Goal: Use online tool/utility: Utilize a website feature to perform a specific function

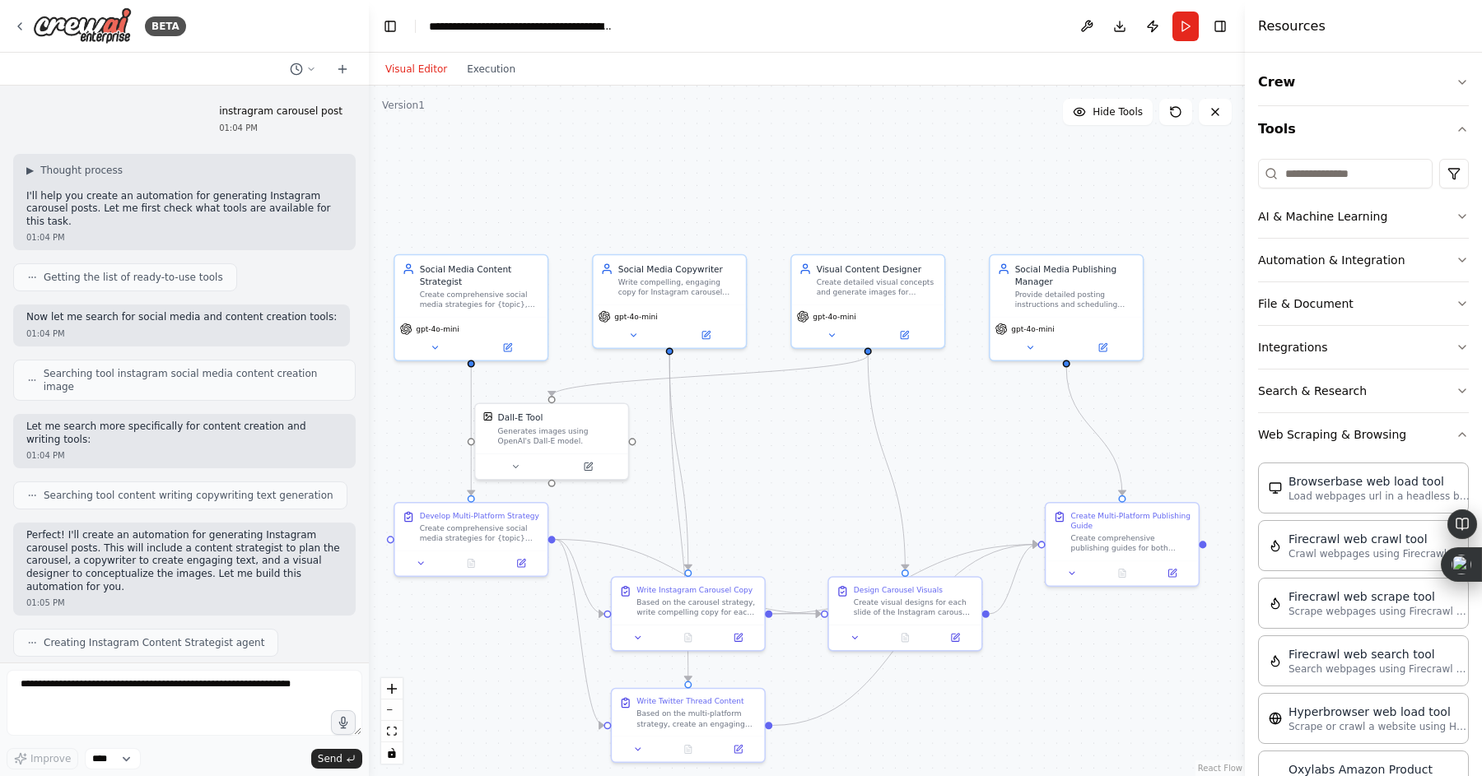
scroll to position [6880, 0]
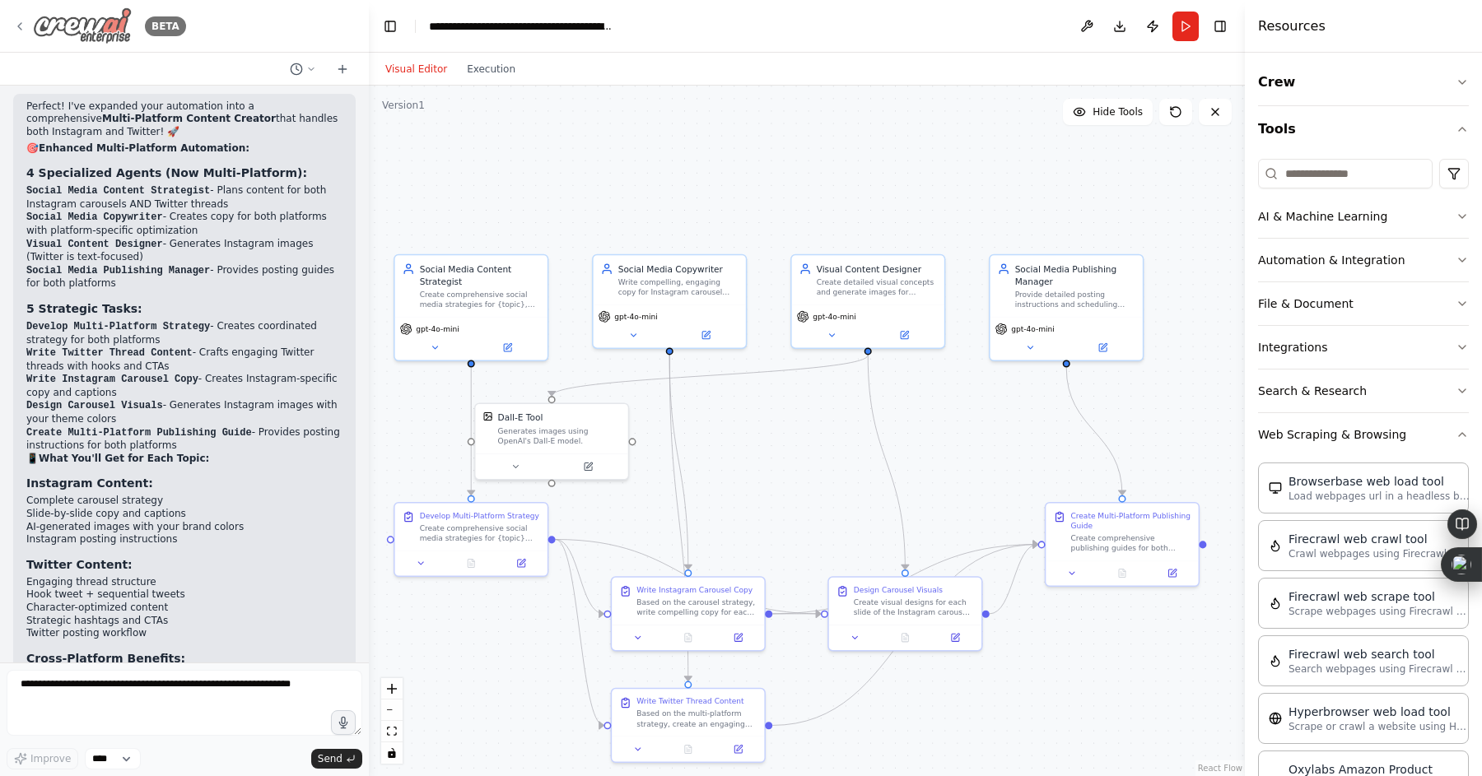
click at [20, 28] on icon at bounding box center [19, 26] width 3 height 7
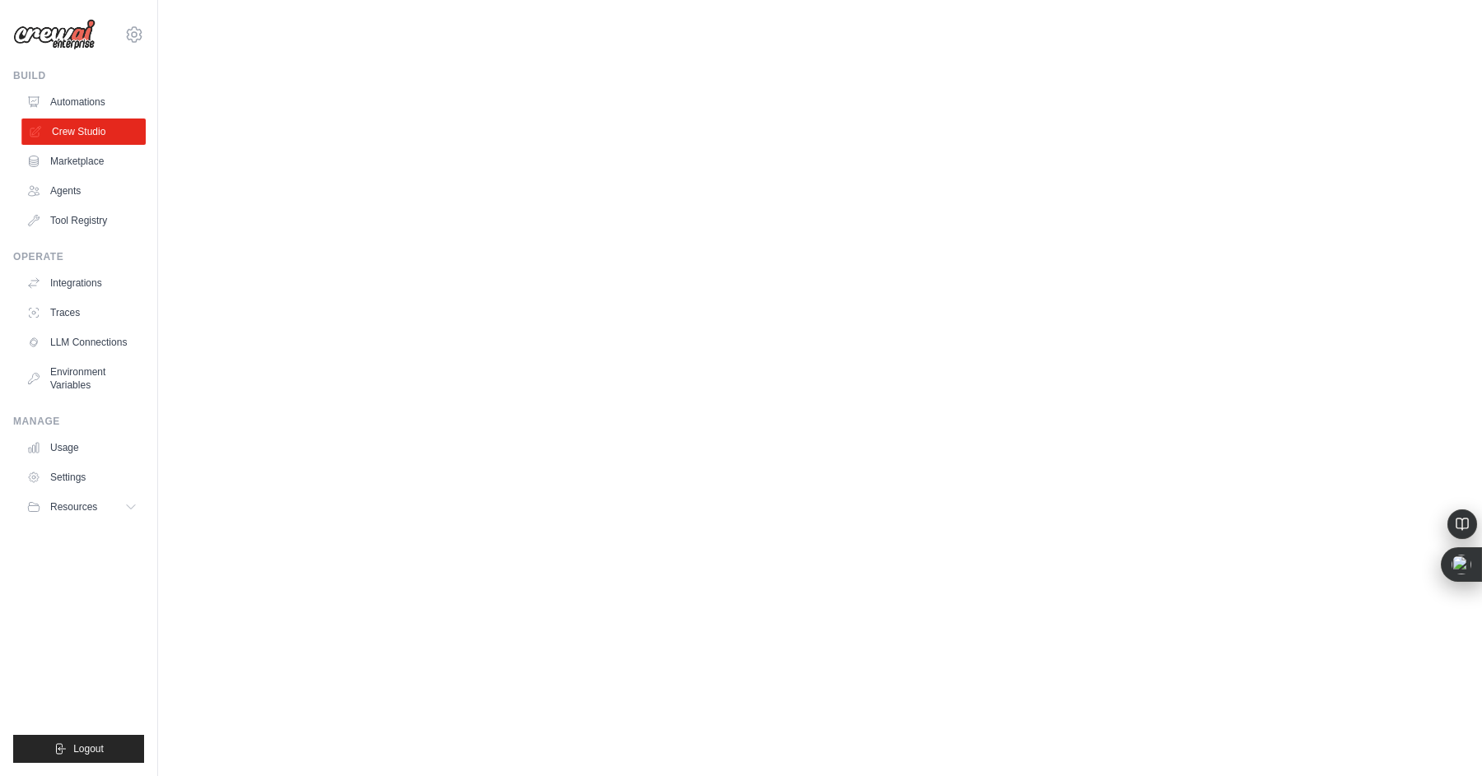
click at [70, 127] on link "Crew Studio" at bounding box center [83, 132] width 124 height 26
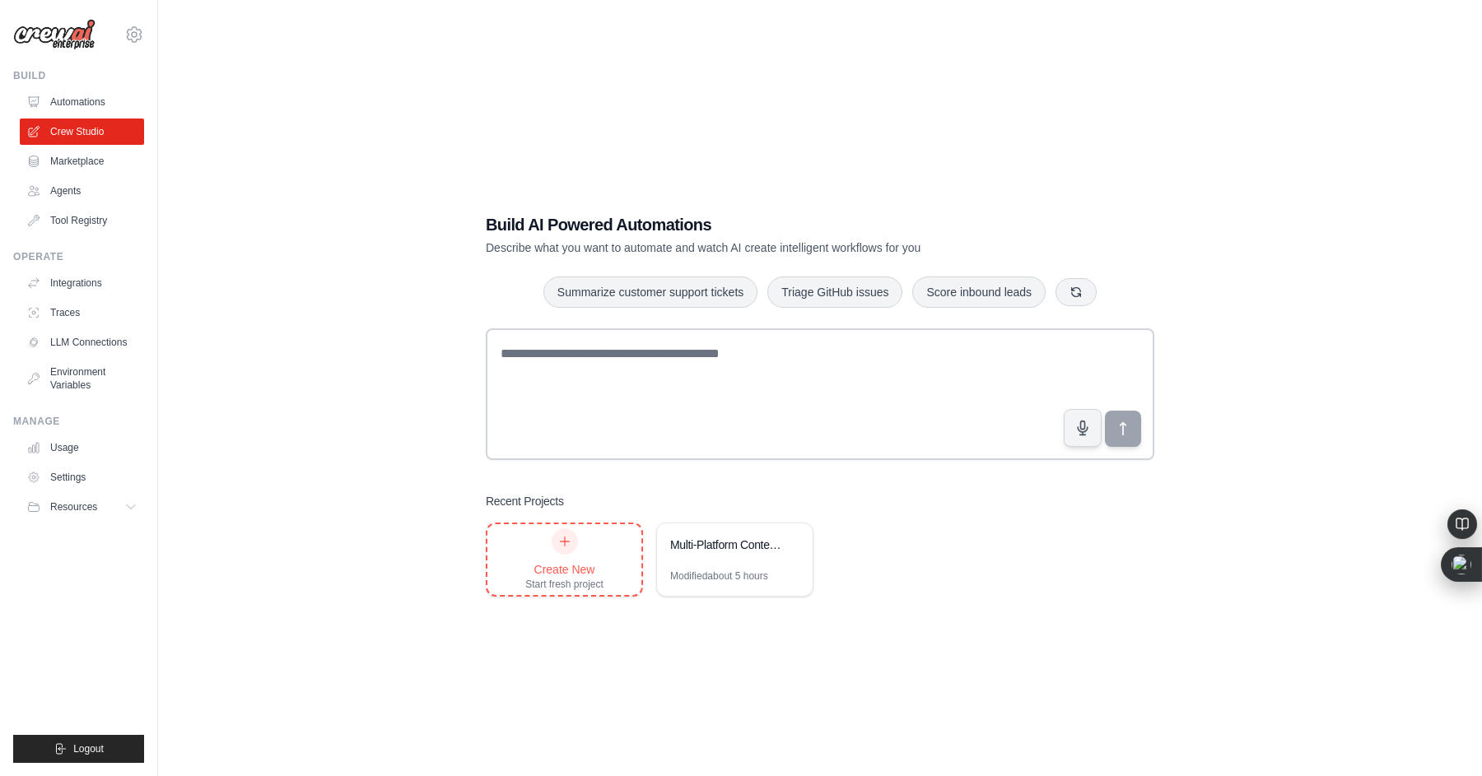
click at [550, 551] on div "Create New Start fresh project" at bounding box center [564, 560] width 78 height 63
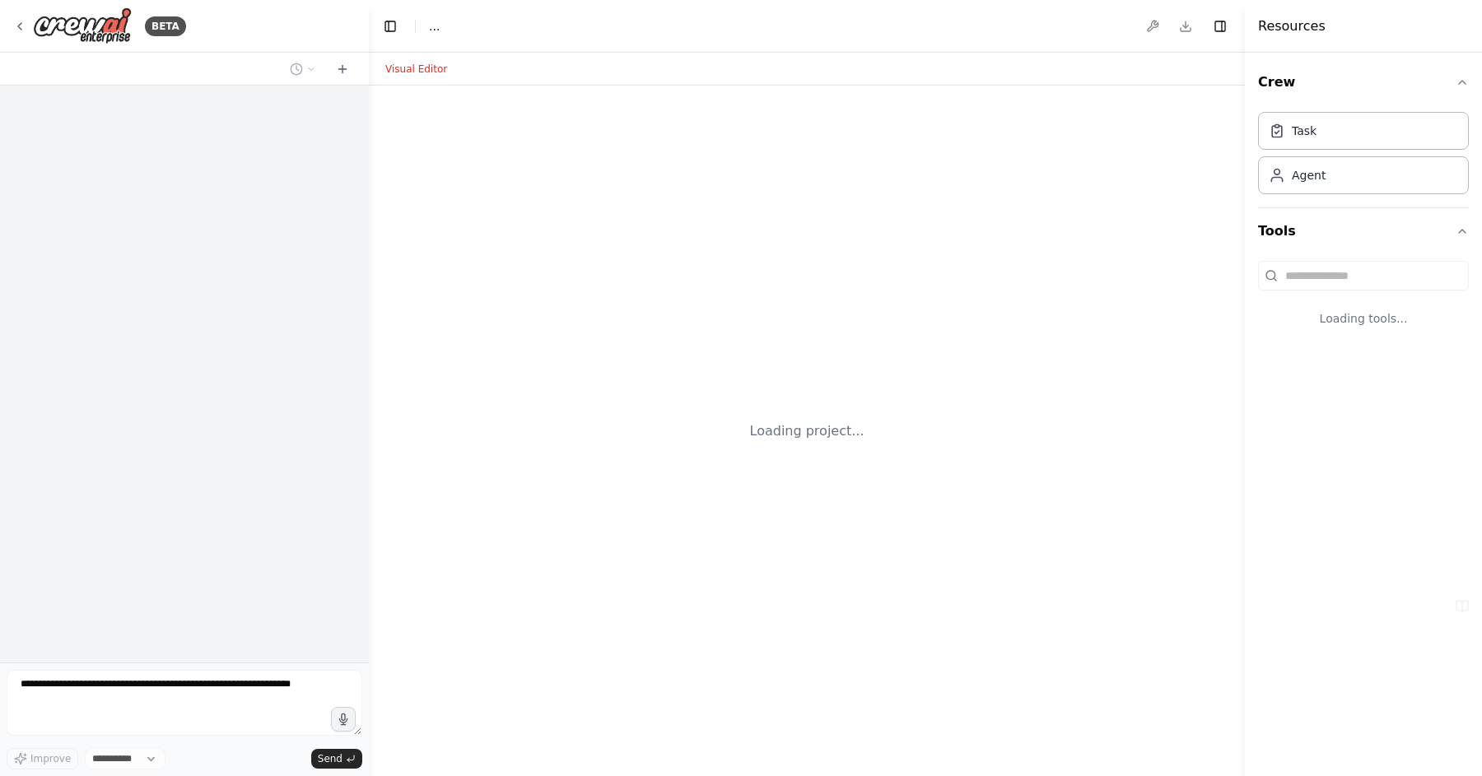
select select "****"
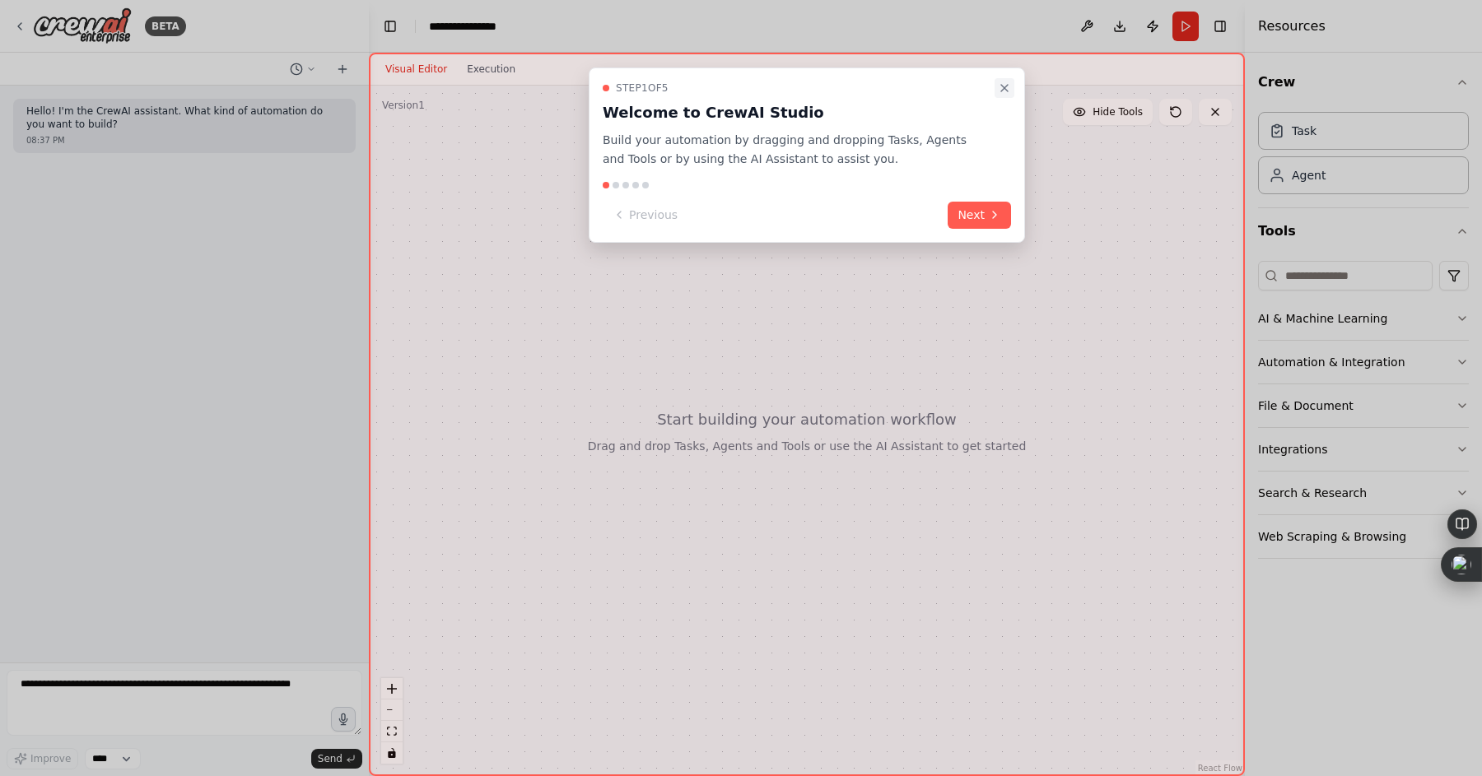
click at [1004, 89] on icon "Close walkthrough" at bounding box center [1004, 88] width 7 height 7
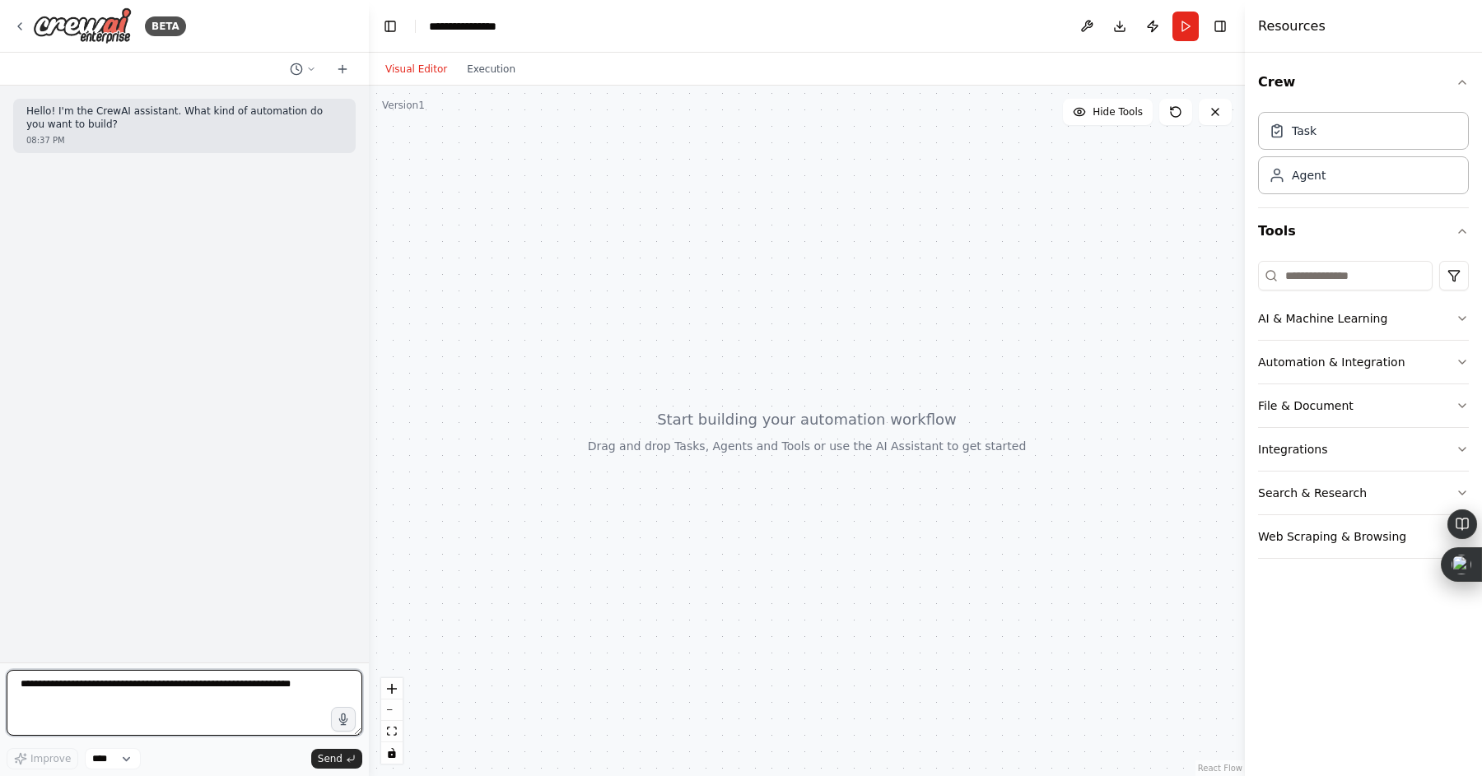
click at [131, 682] on textarea at bounding box center [185, 703] width 356 height 66
type textarea "**********"
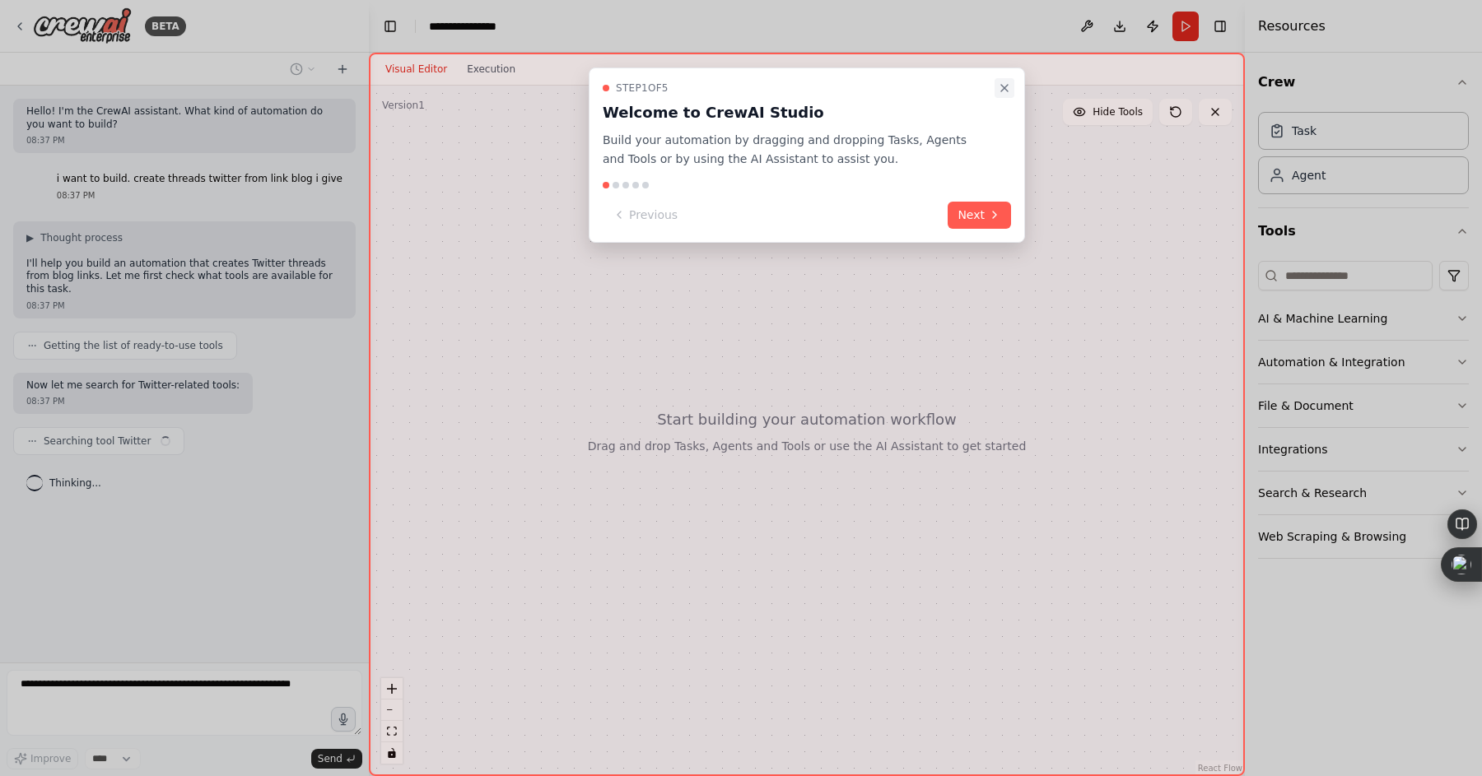
click at [1004, 88] on icon "Close walkthrough" at bounding box center [1004, 88] width 7 height 7
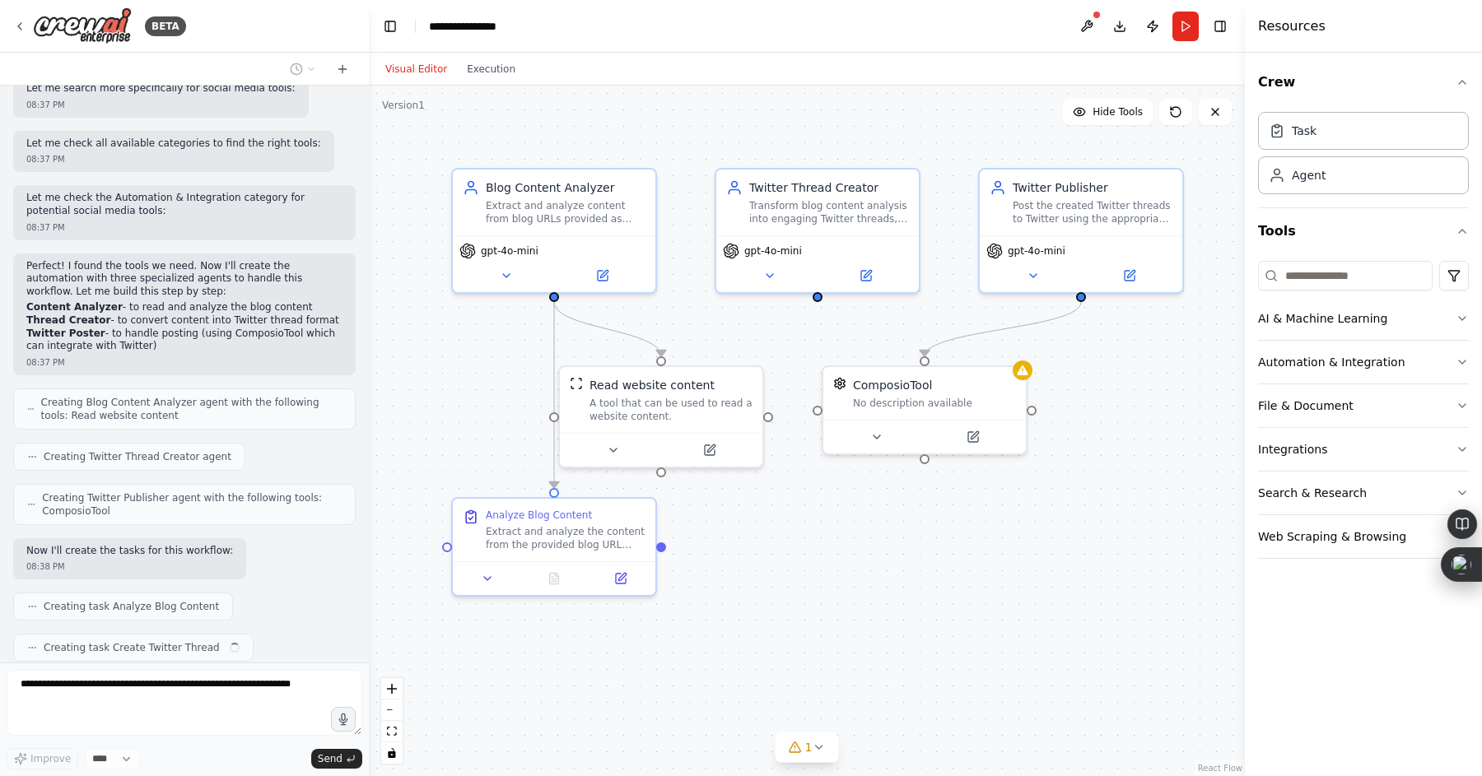
scroll to position [434, 0]
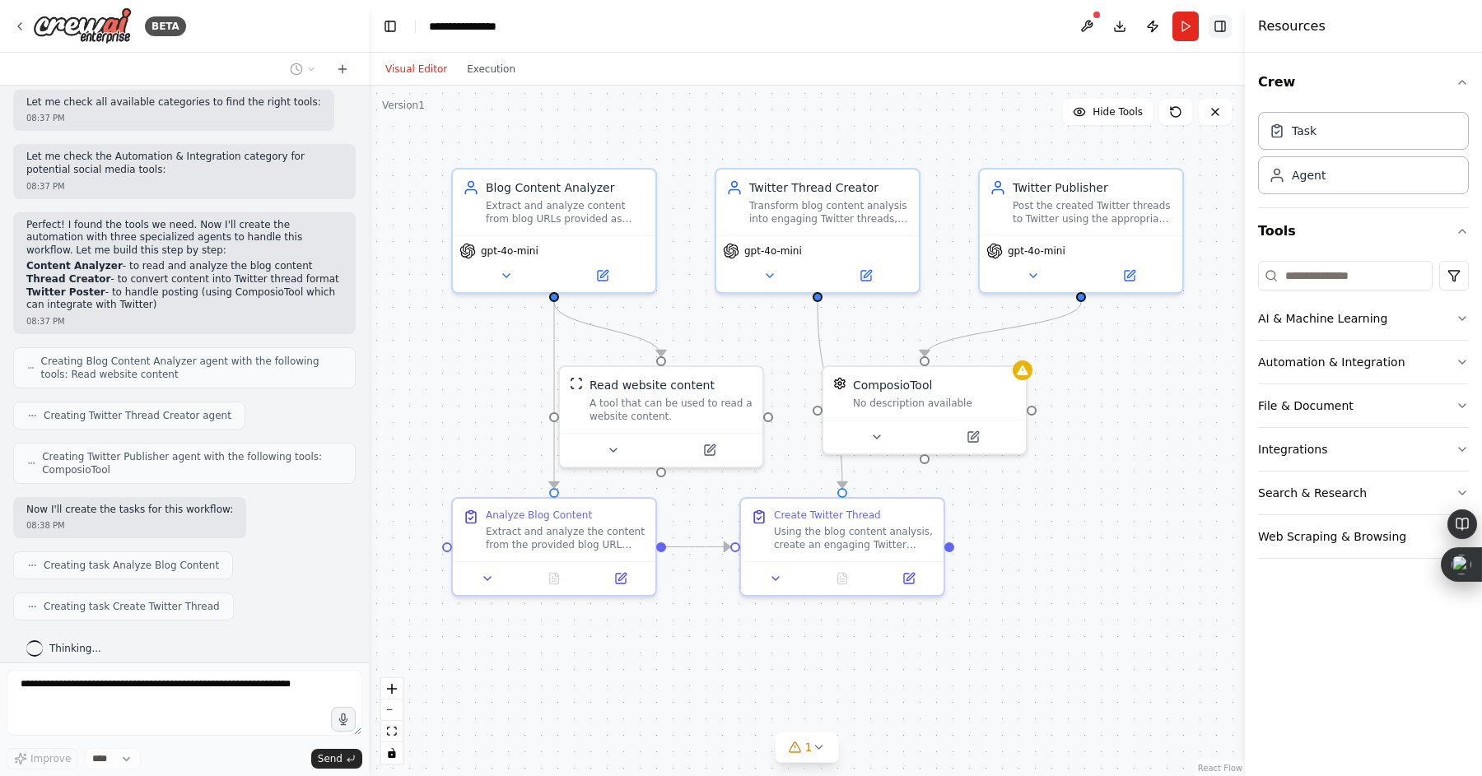
click at [1224, 26] on button "Toggle Right Sidebar" at bounding box center [1219, 26] width 23 height 23
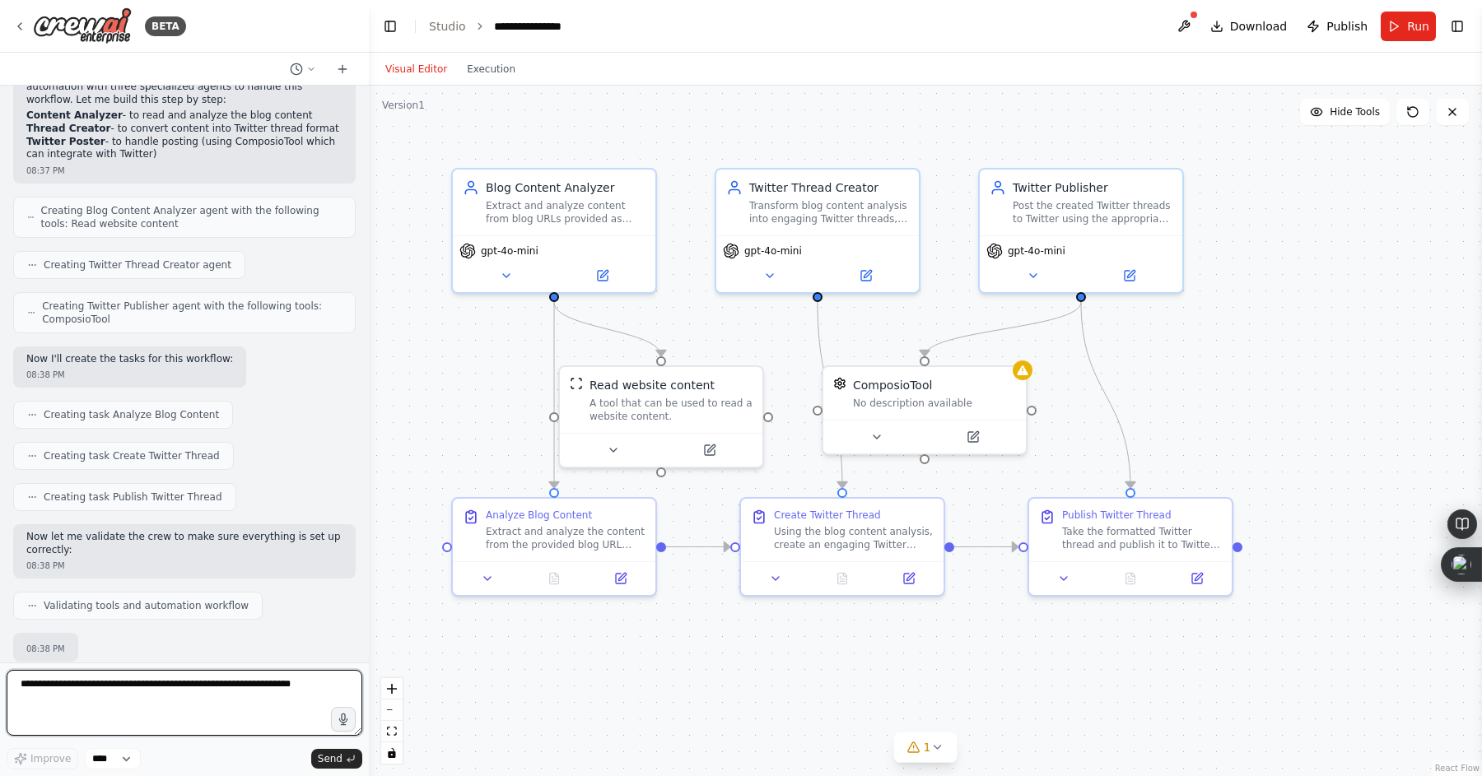
scroll to position [680, 0]
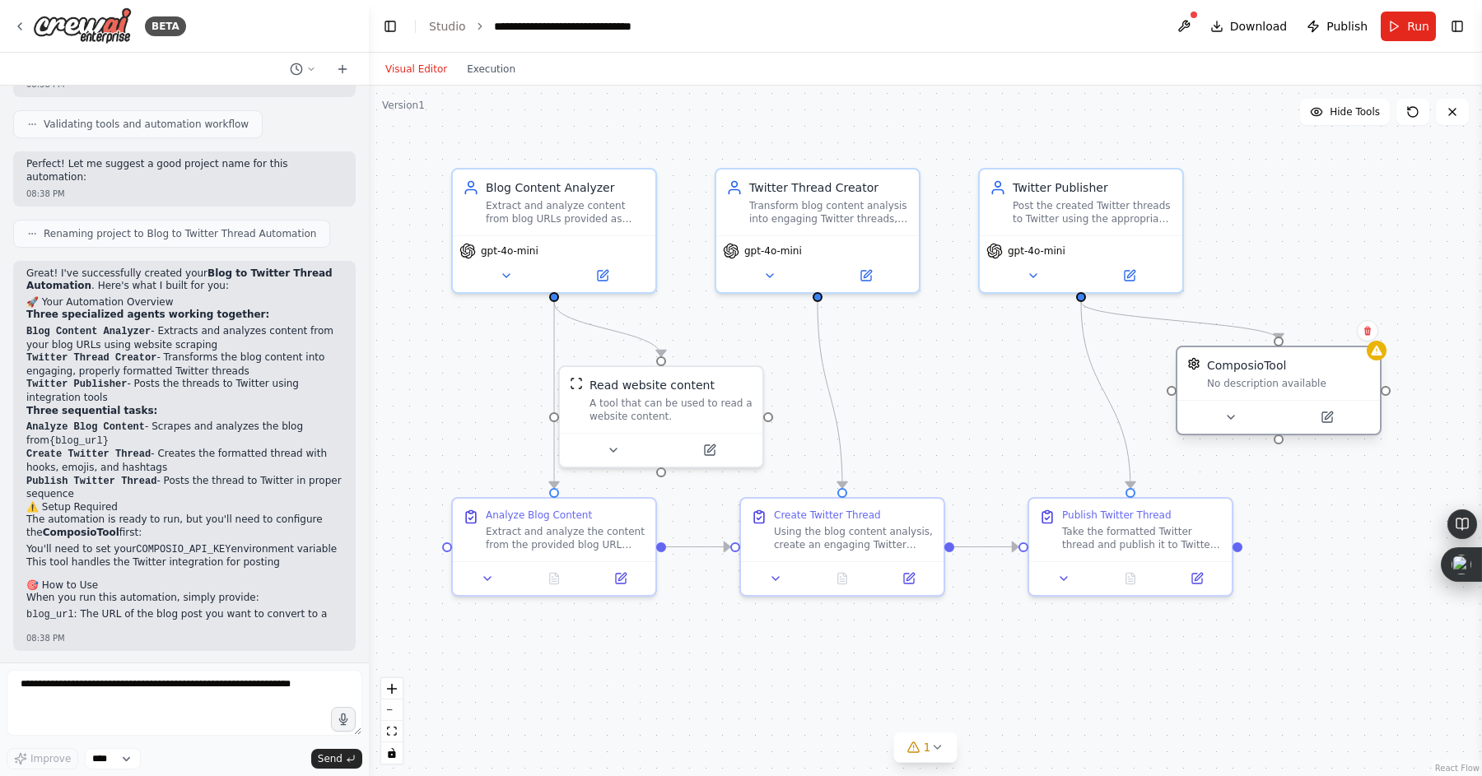
drag, startPoint x: 901, startPoint y: 393, endPoint x: 1265, endPoint y: 380, distance: 364.9
click at [1265, 380] on div "No description available" at bounding box center [1288, 383] width 163 height 13
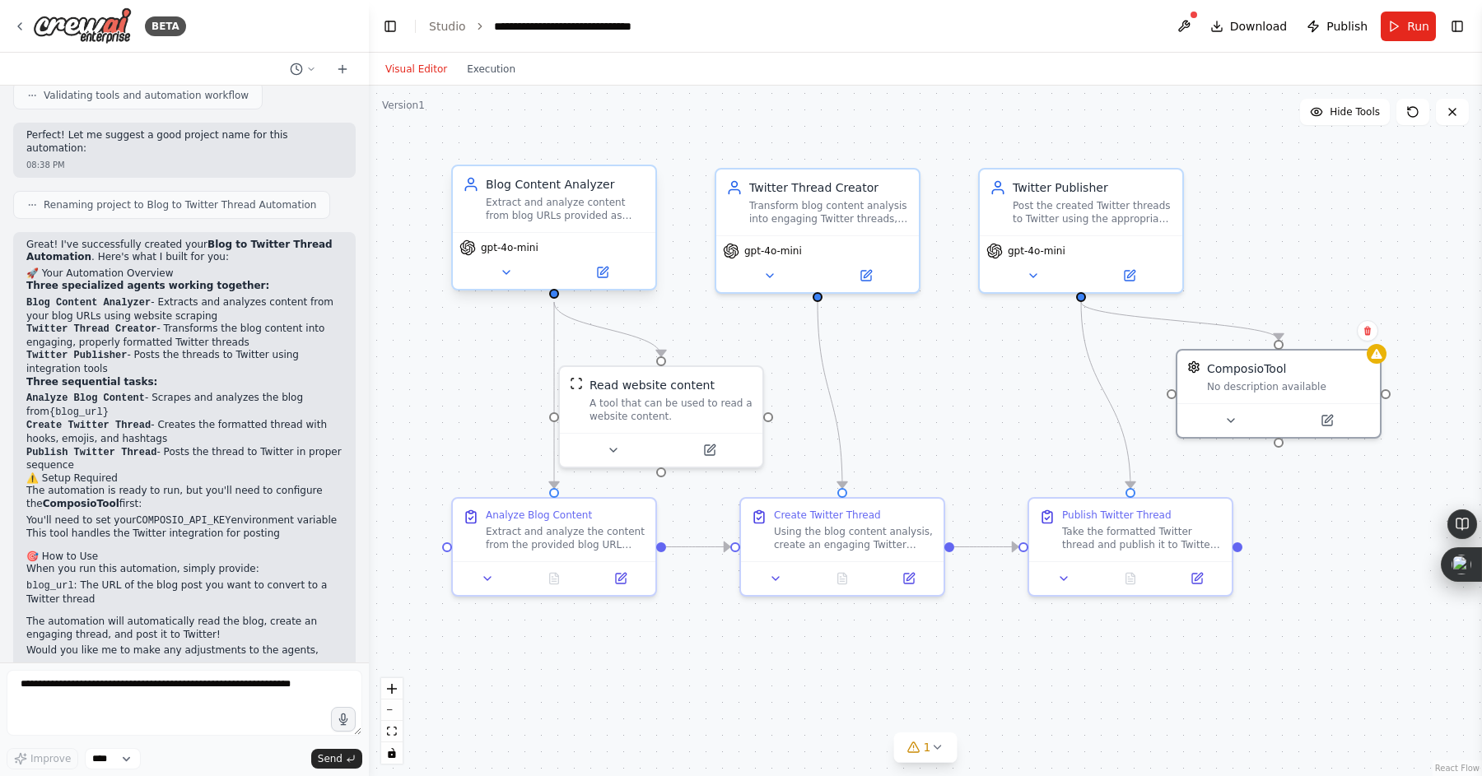
scroll to position [1108, 0]
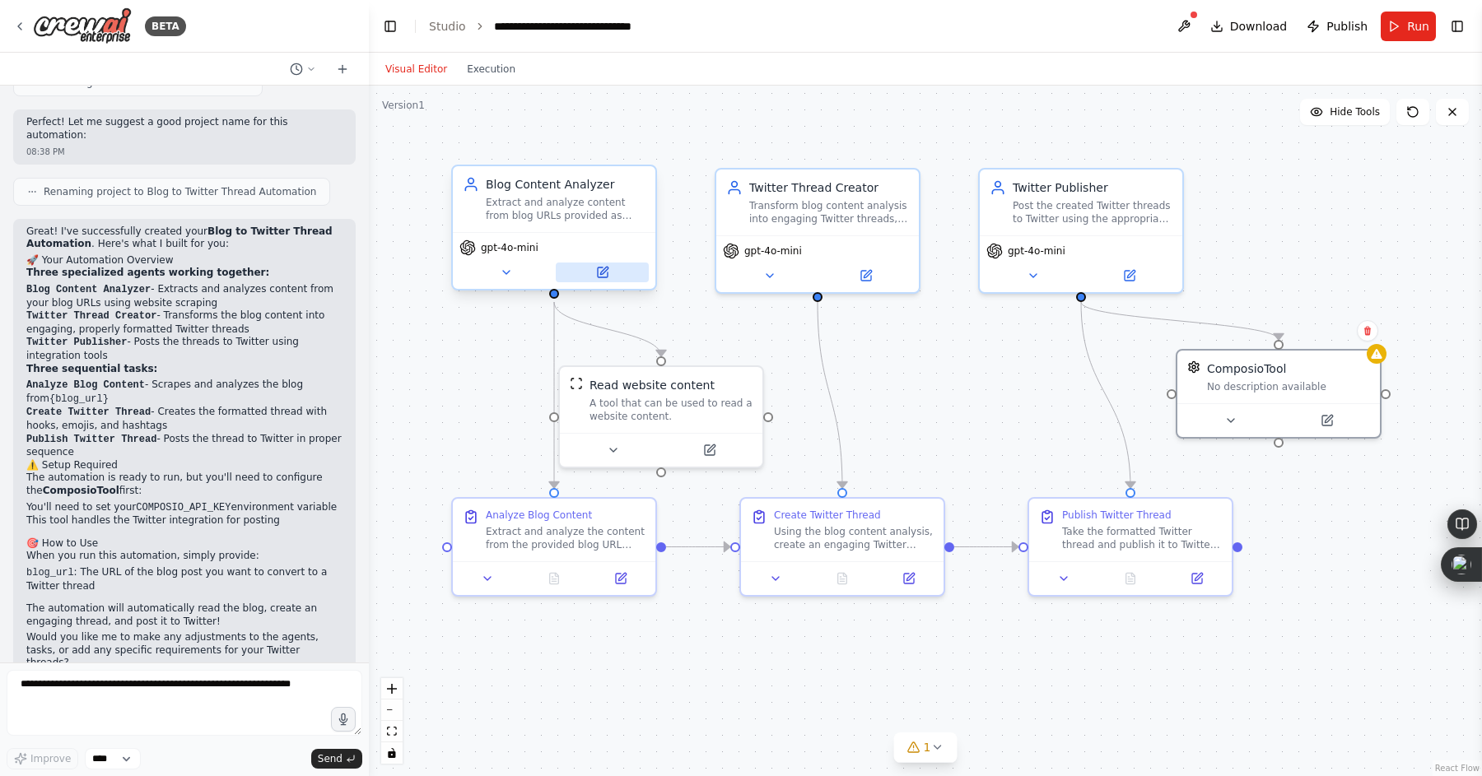
click at [608, 277] on button at bounding box center [602, 273] width 93 height 20
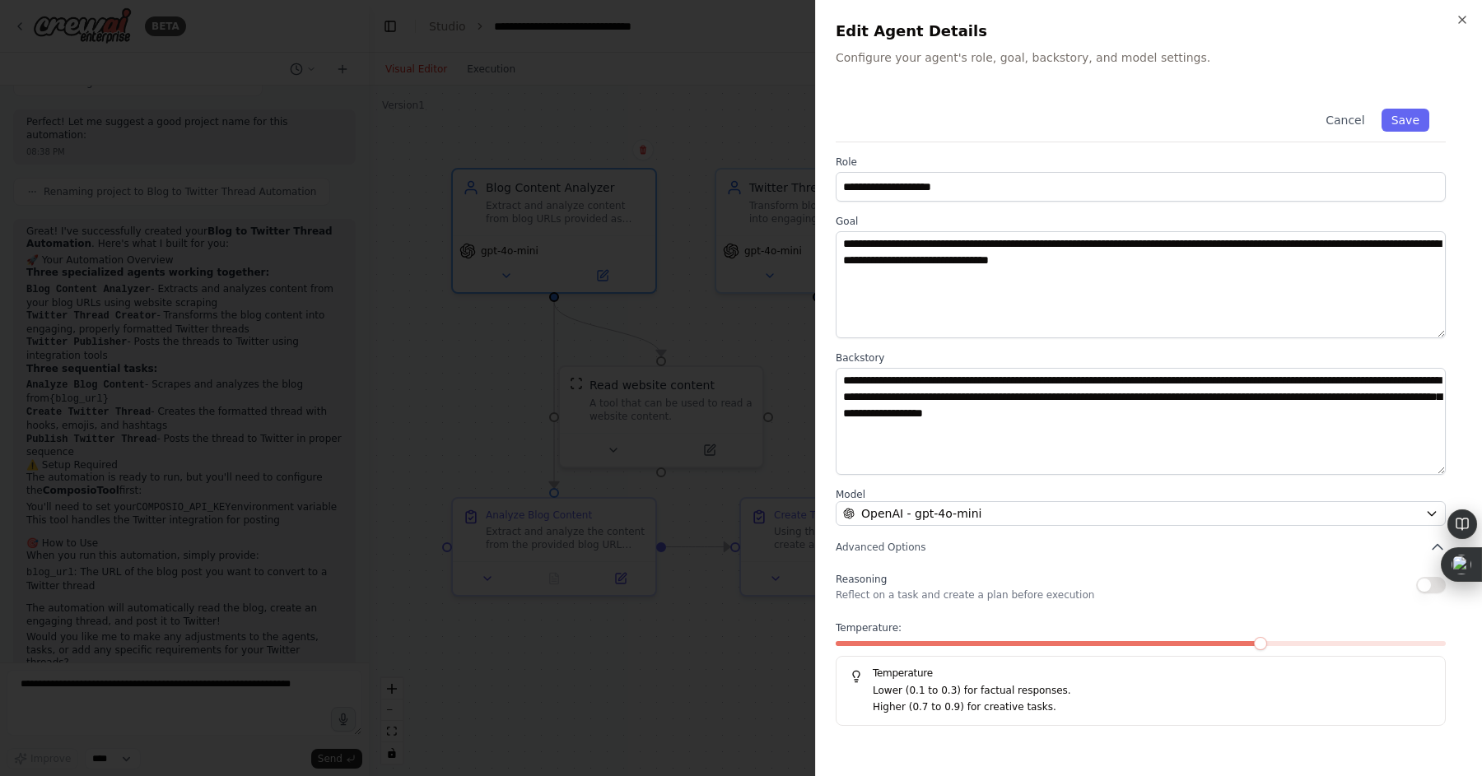
click at [516, 367] on div at bounding box center [741, 388] width 1482 height 776
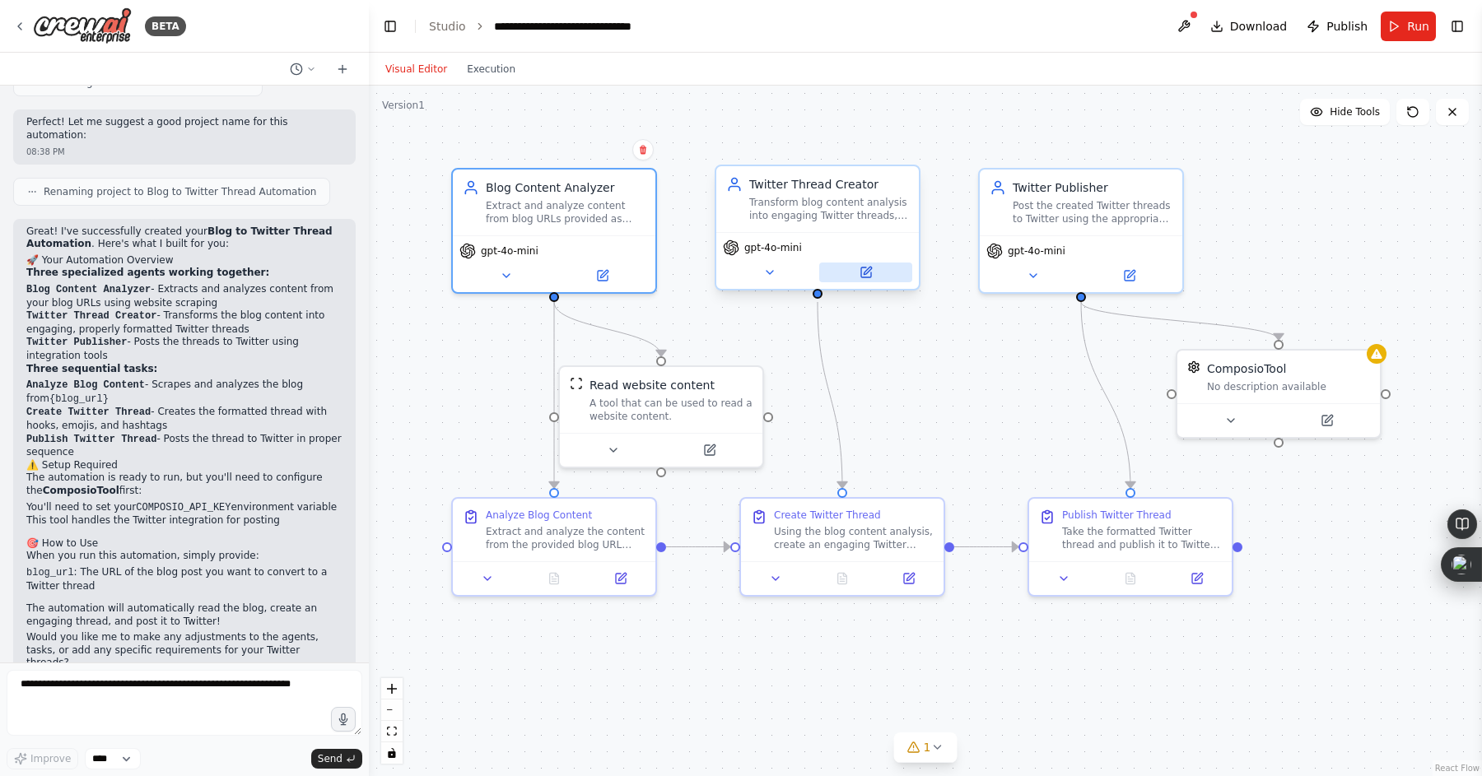
click at [868, 270] on icon at bounding box center [867, 270] width 7 height 7
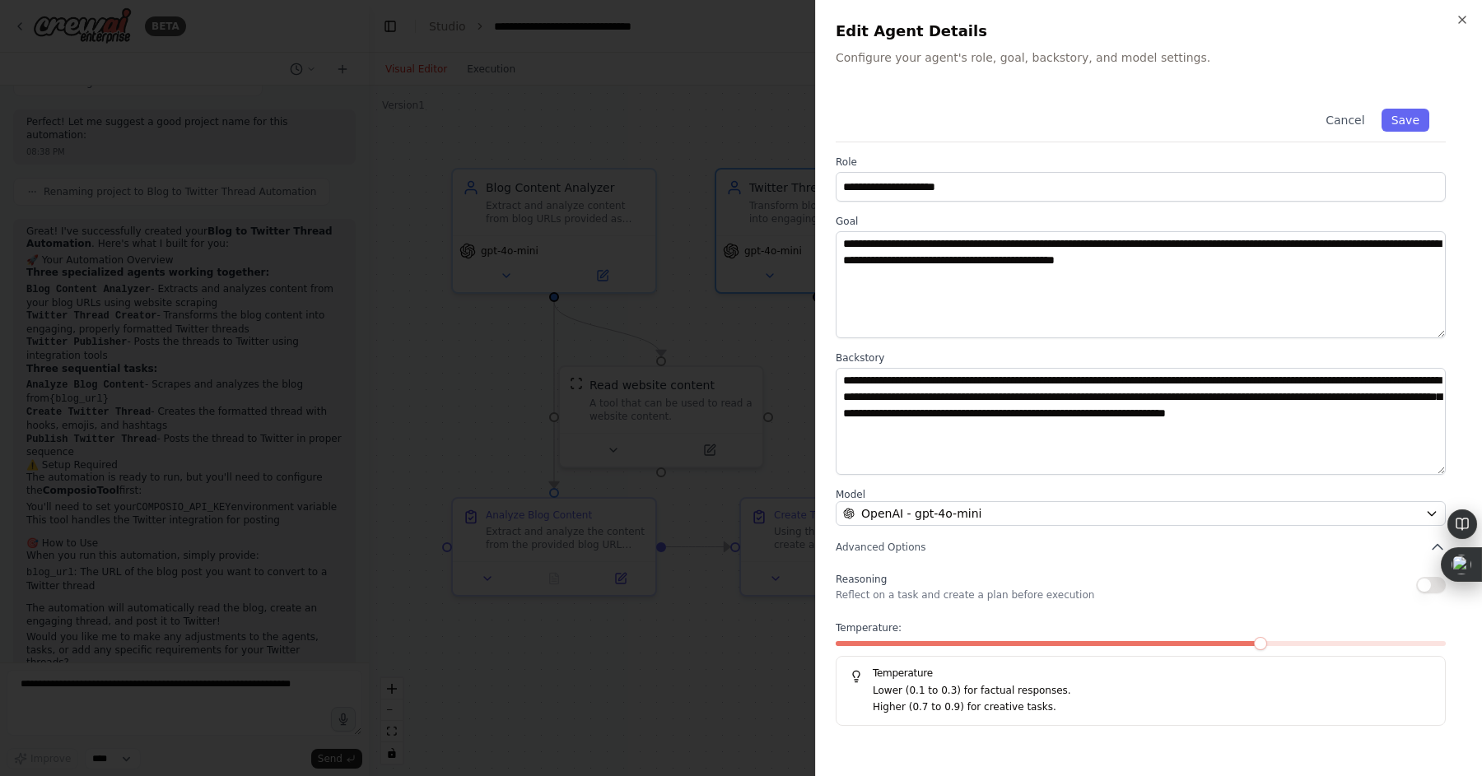
click at [736, 282] on div at bounding box center [741, 388] width 1482 height 776
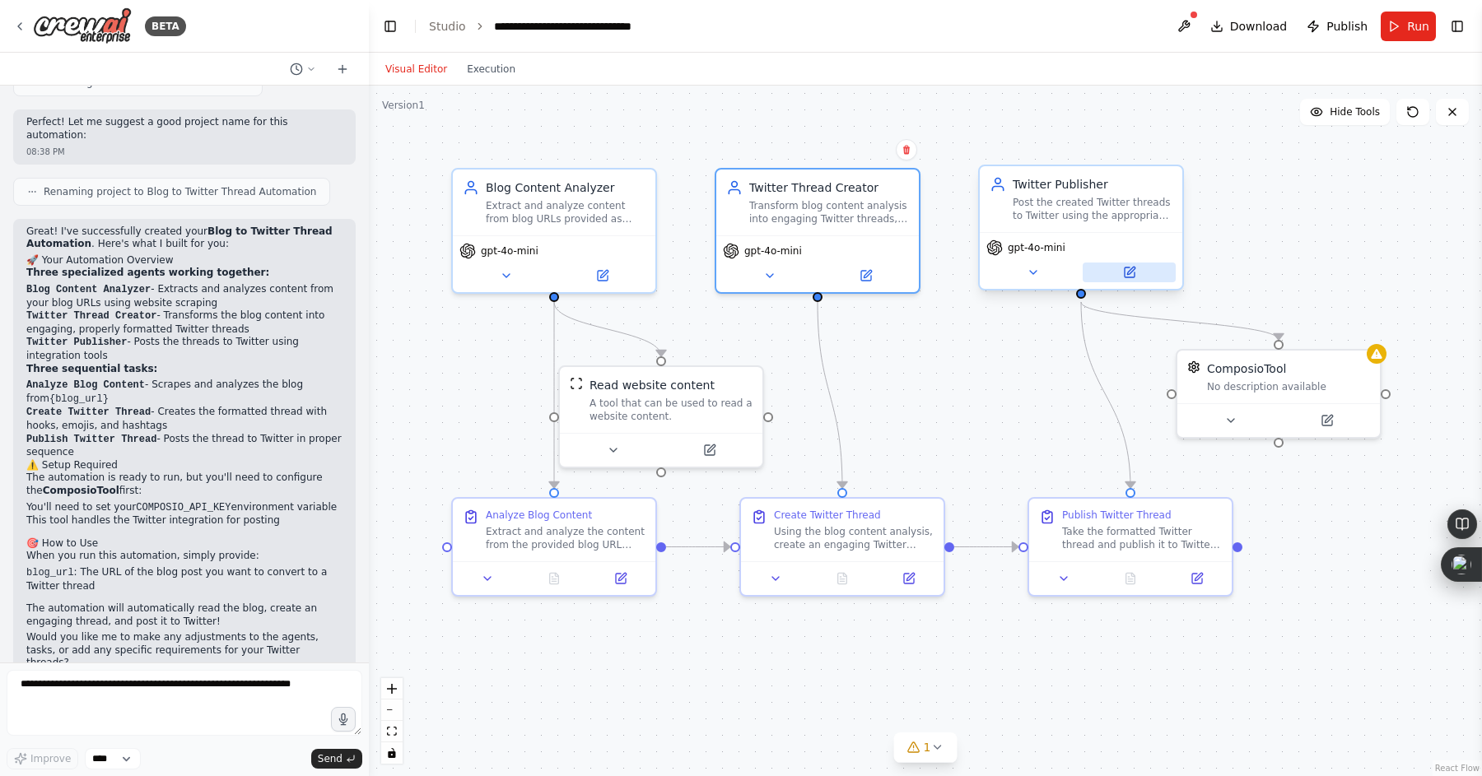
click at [1140, 276] on button at bounding box center [1129, 273] width 93 height 20
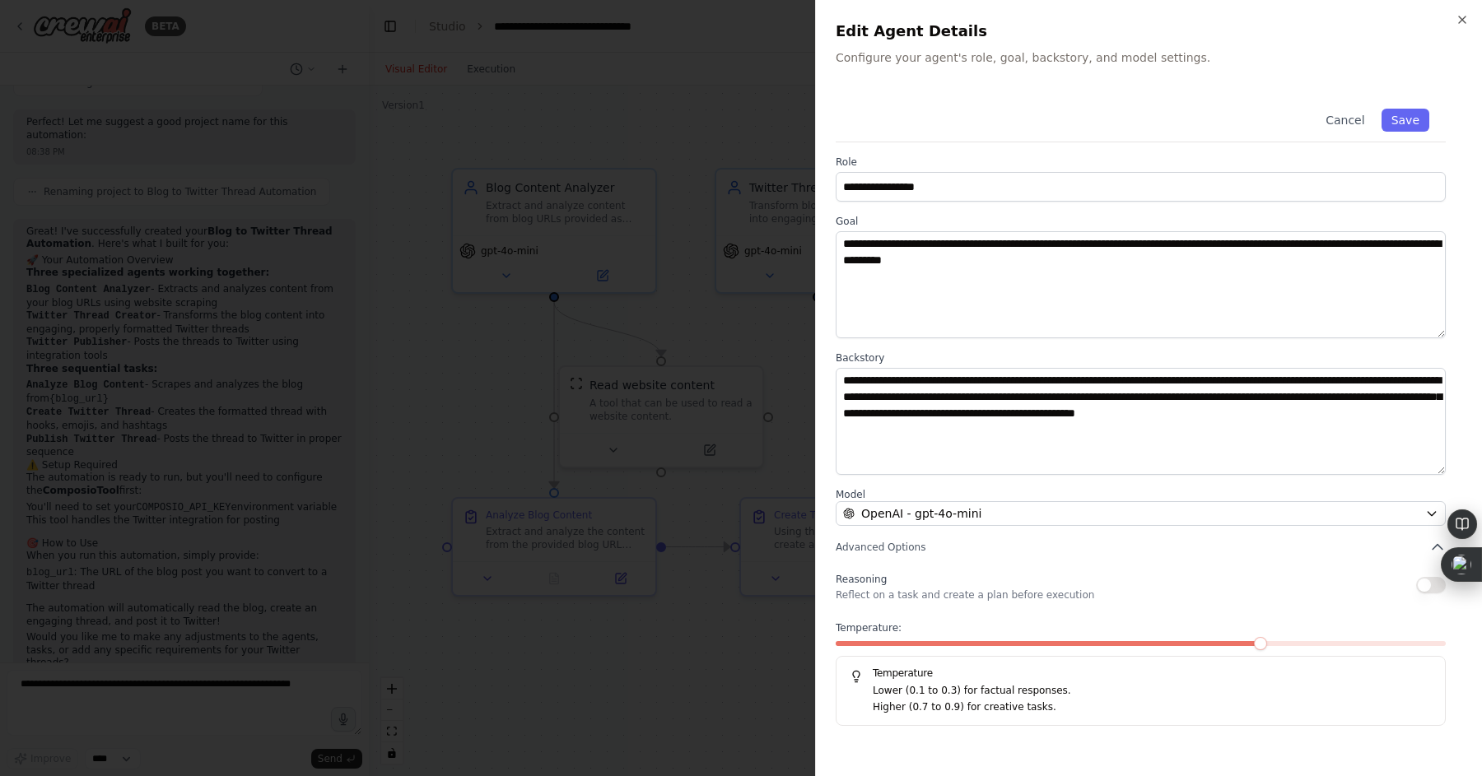
click at [659, 315] on div at bounding box center [741, 388] width 1482 height 776
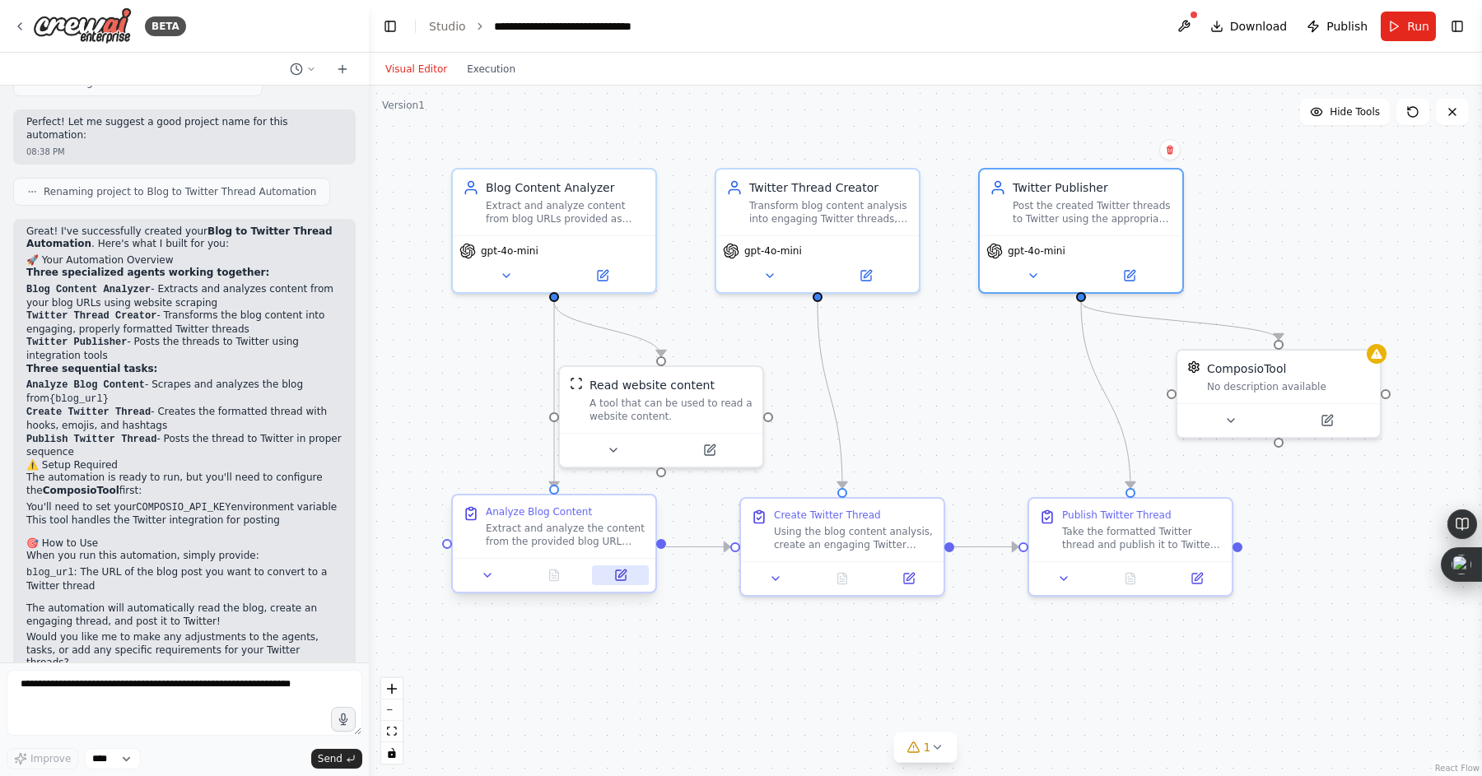
click at [622, 583] on button at bounding box center [620, 576] width 57 height 20
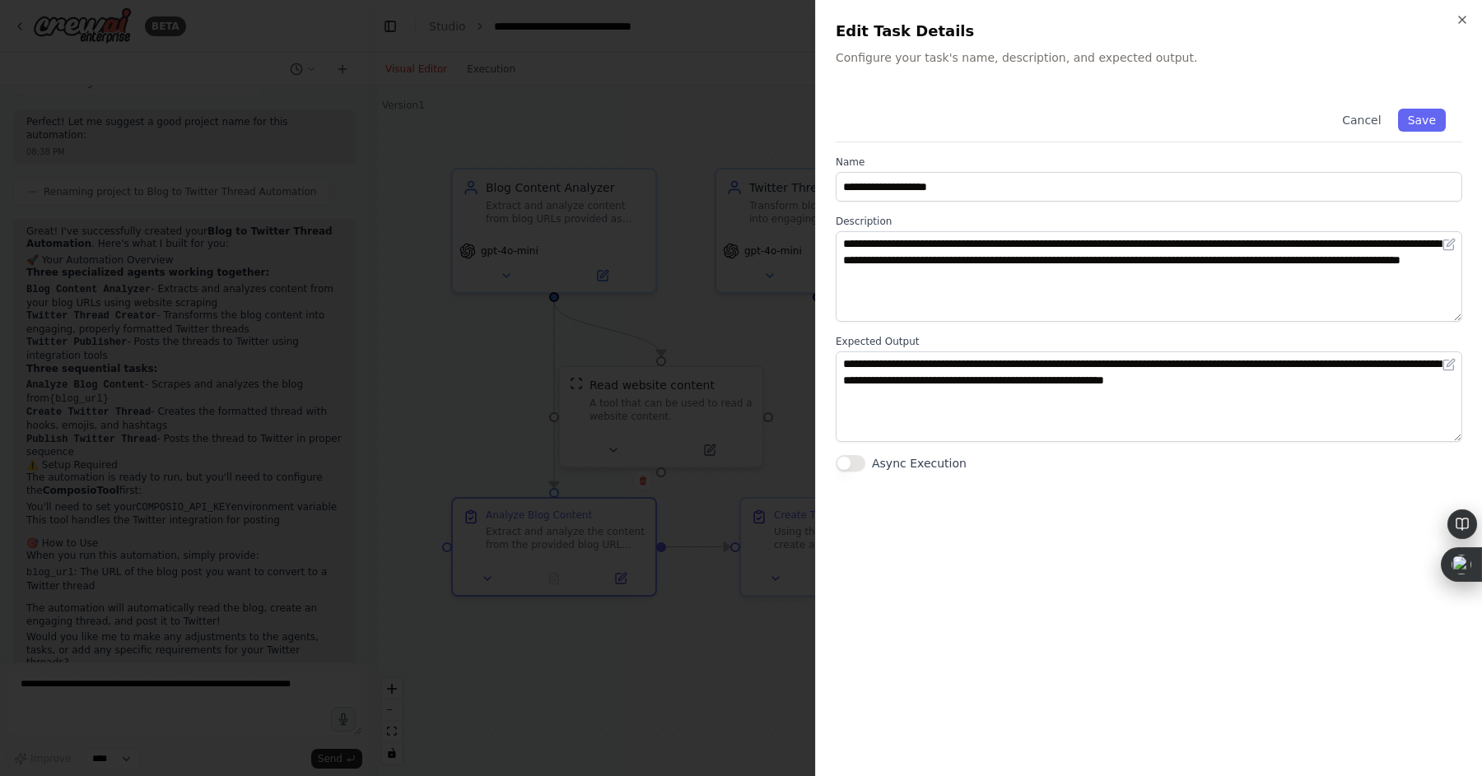
click at [501, 384] on div at bounding box center [741, 388] width 1482 height 776
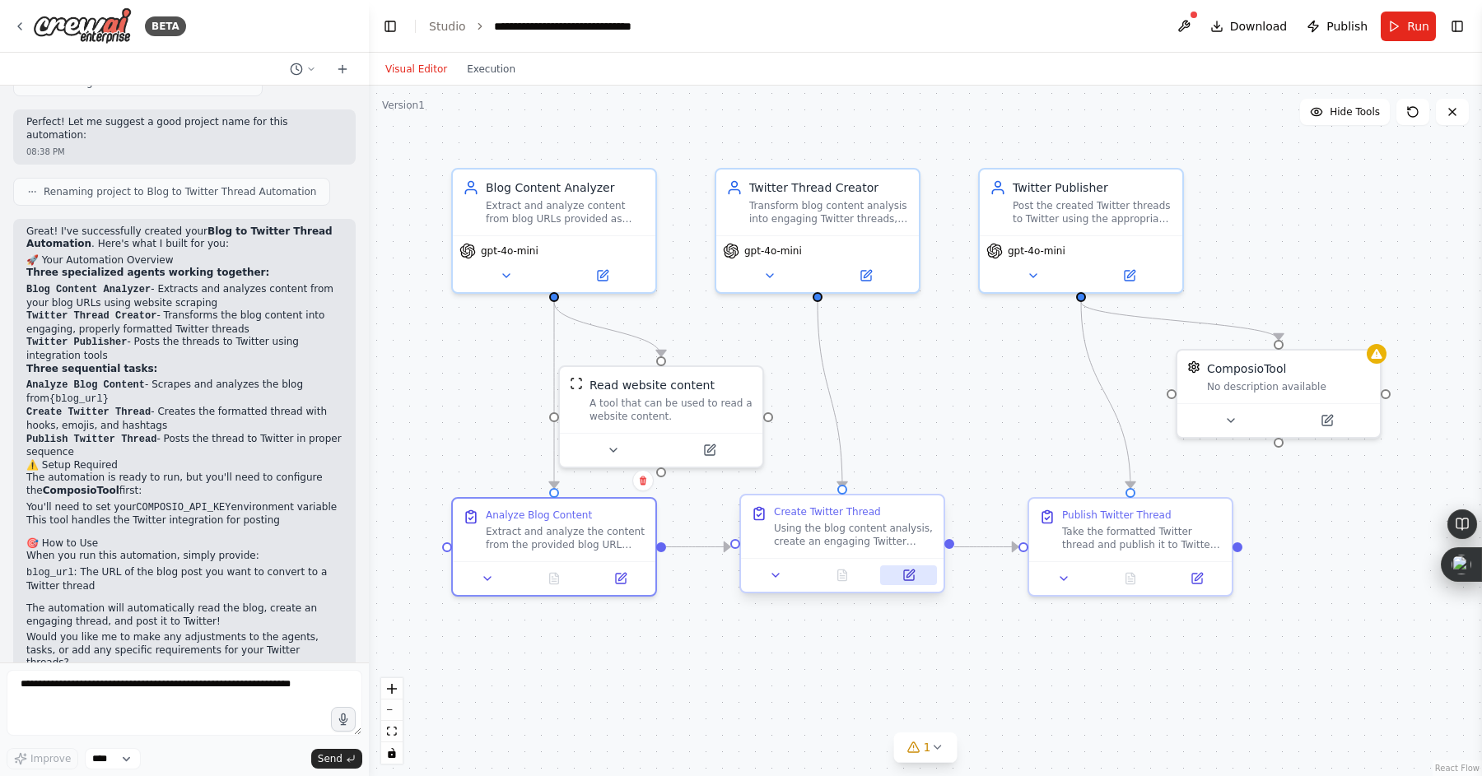
click at [913, 575] on icon at bounding box center [909, 575] width 10 height 10
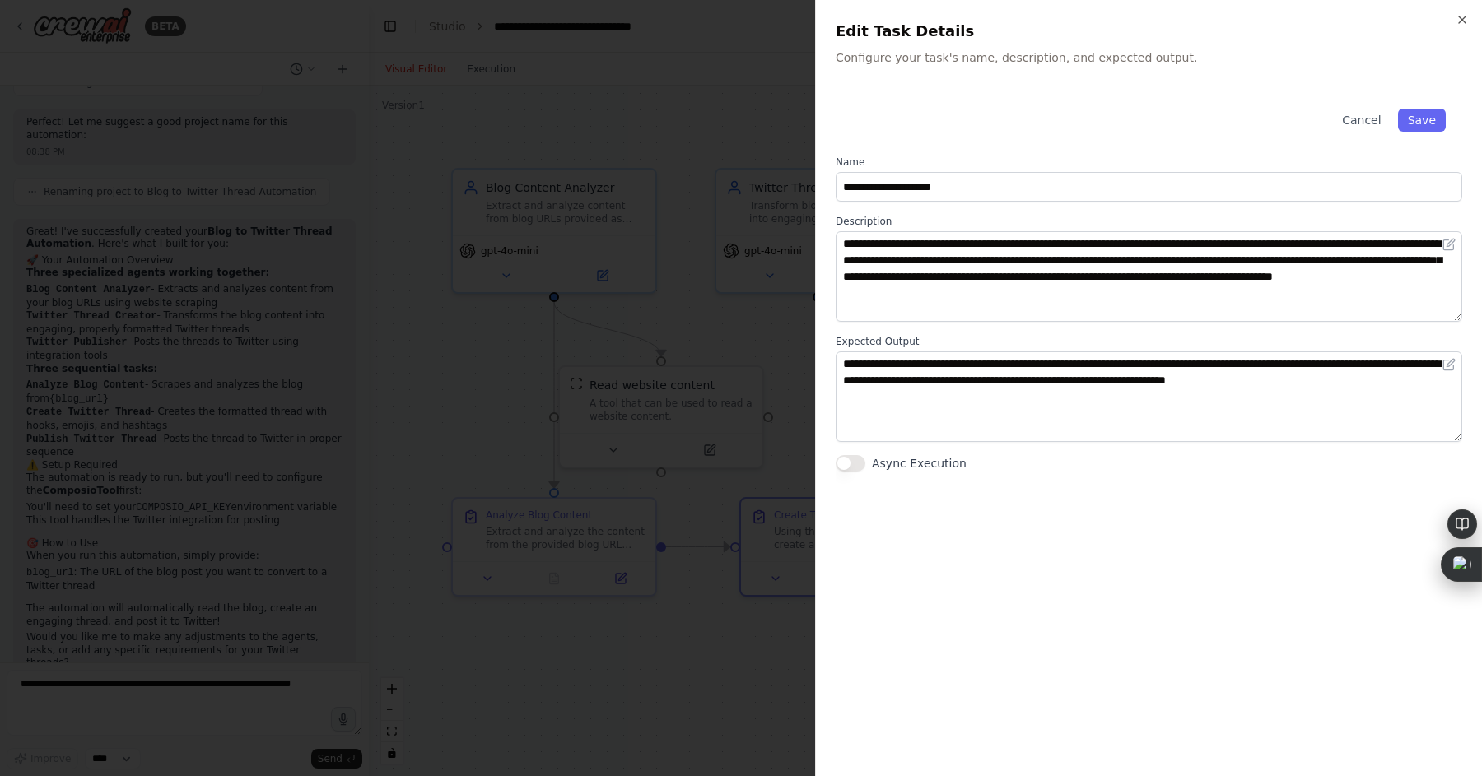
click at [660, 412] on div at bounding box center [741, 388] width 1482 height 776
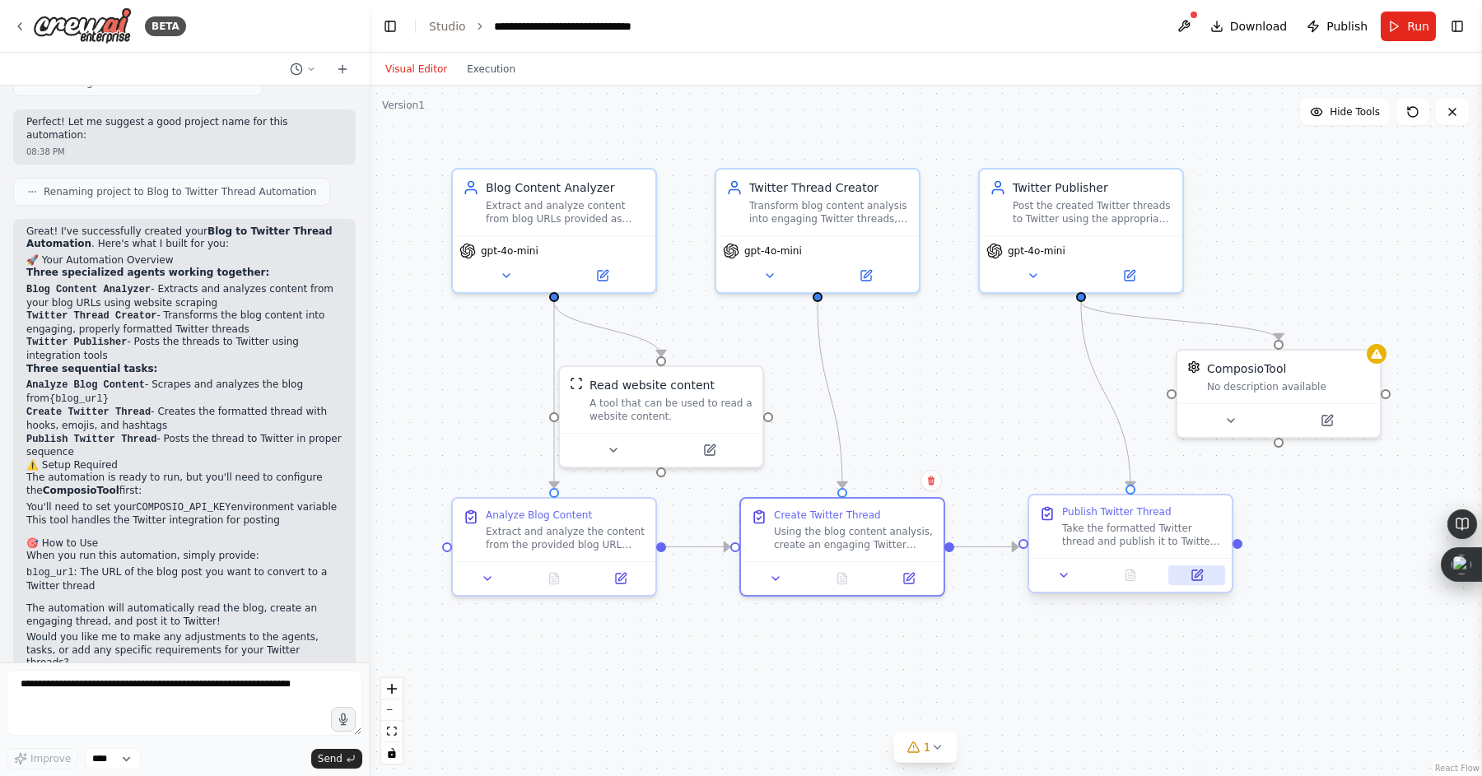
click at [1190, 574] on icon at bounding box center [1196, 575] width 13 height 13
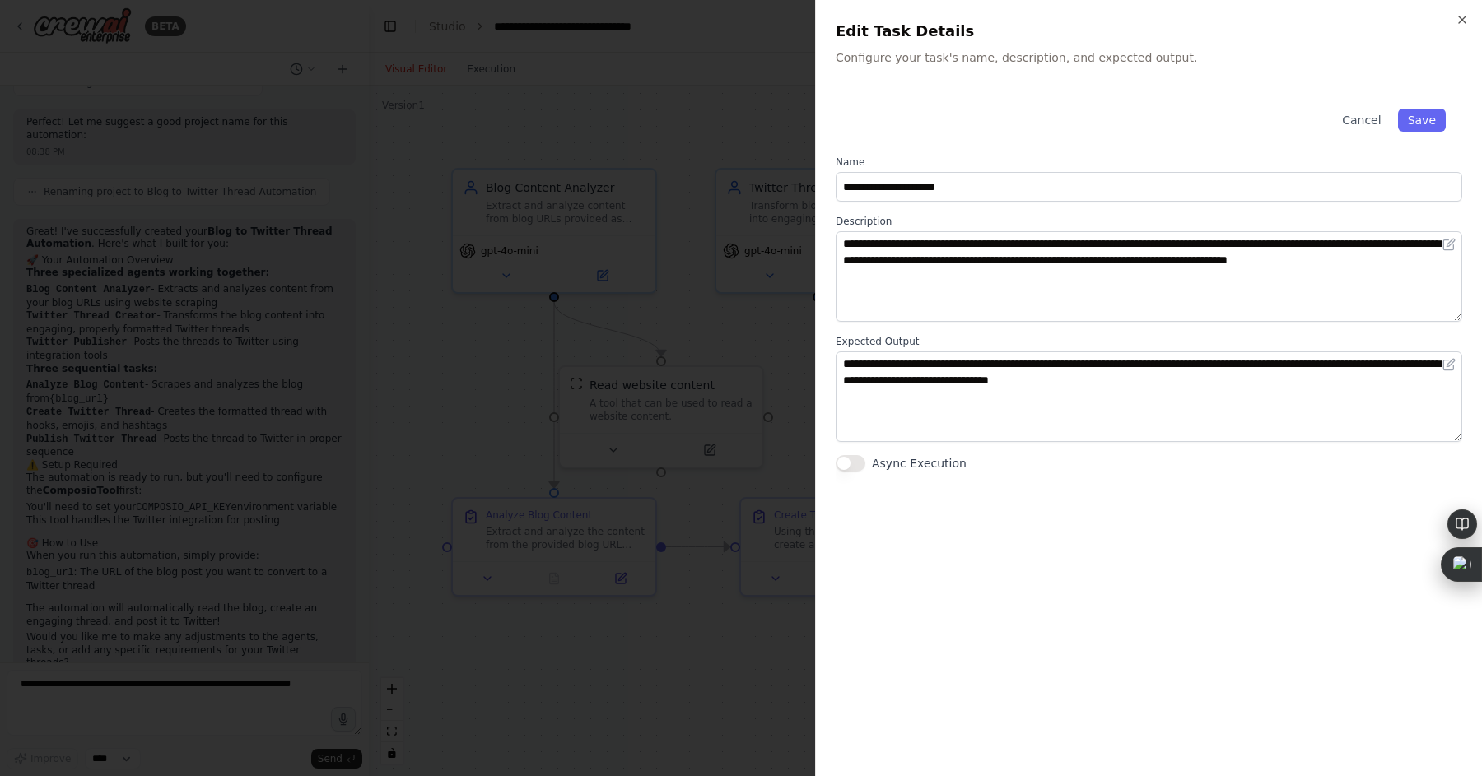
click at [499, 338] on div at bounding box center [741, 388] width 1482 height 776
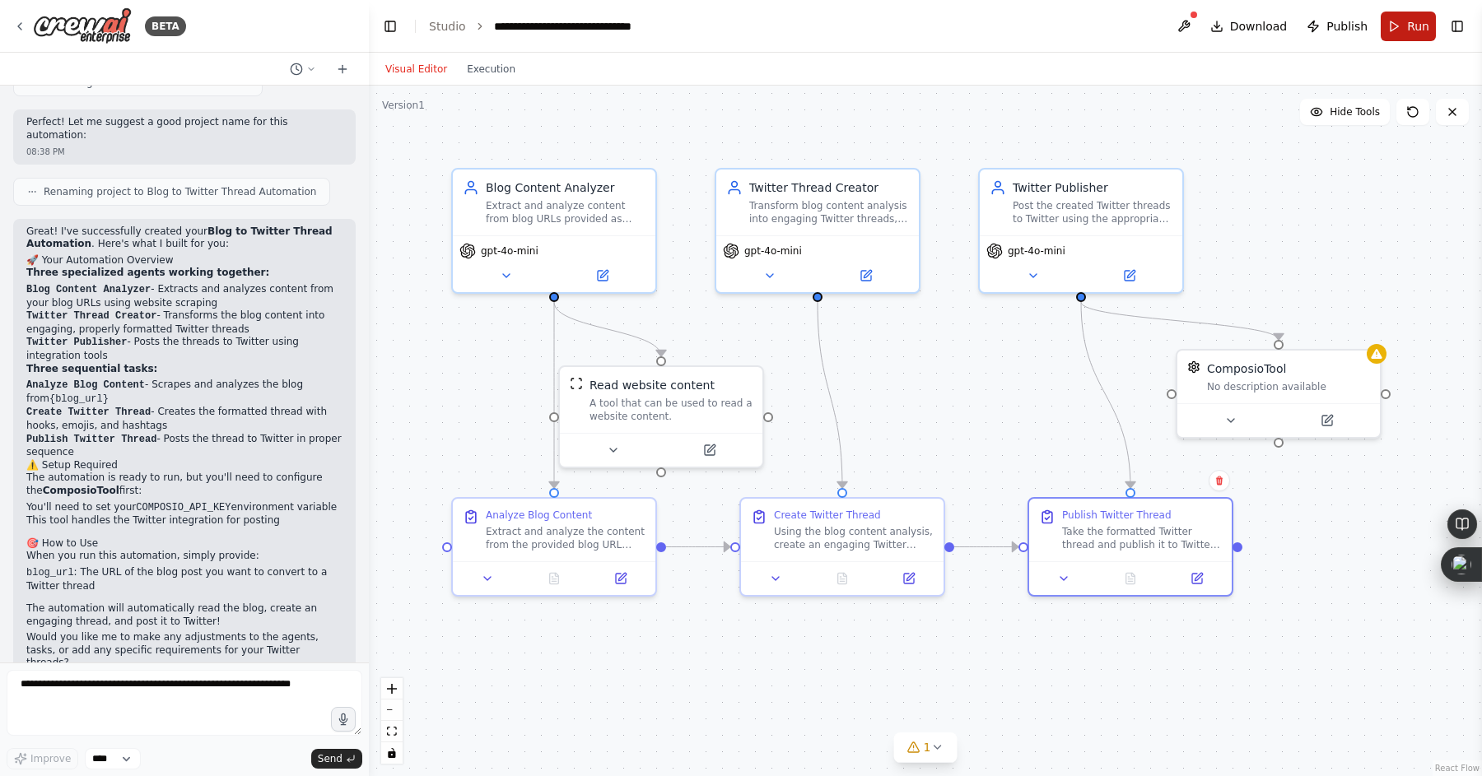
click at [1406, 26] on button "Run" at bounding box center [1408, 27] width 55 height 30
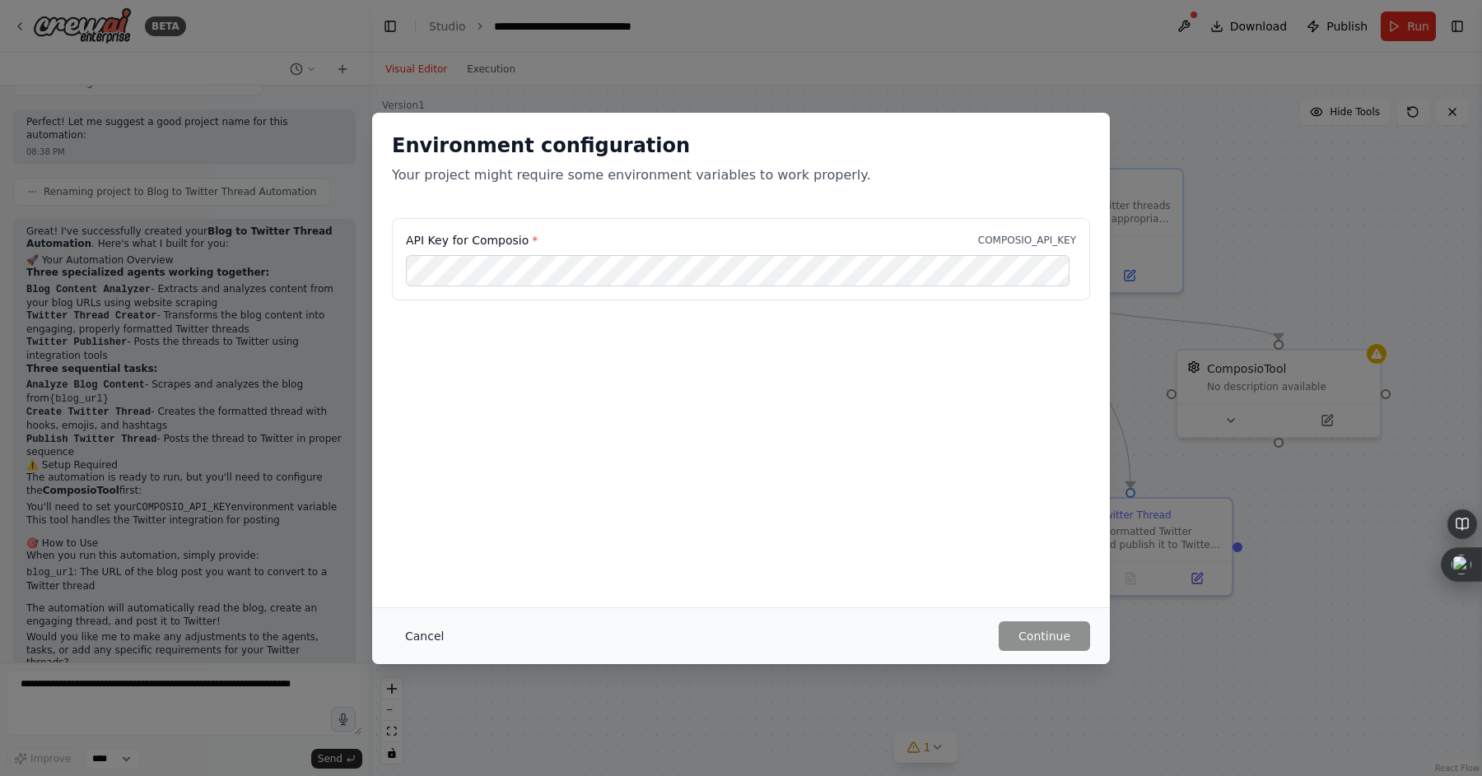
click at [431, 630] on button "Cancel" at bounding box center [424, 637] width 65 height 30
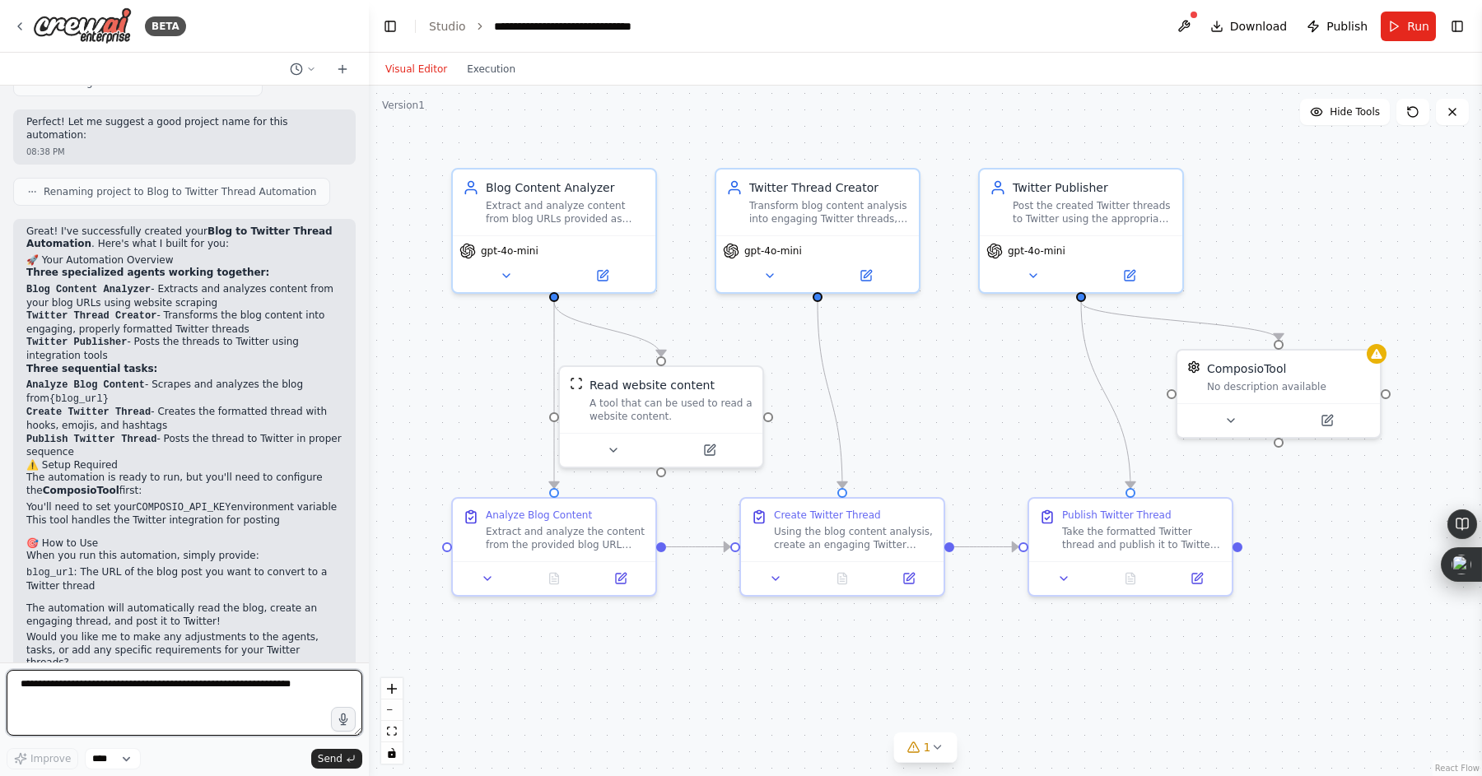
click at [208, 693] on textarea at bounding box center [185, 703] width 356 height 66
type textarea "**********"
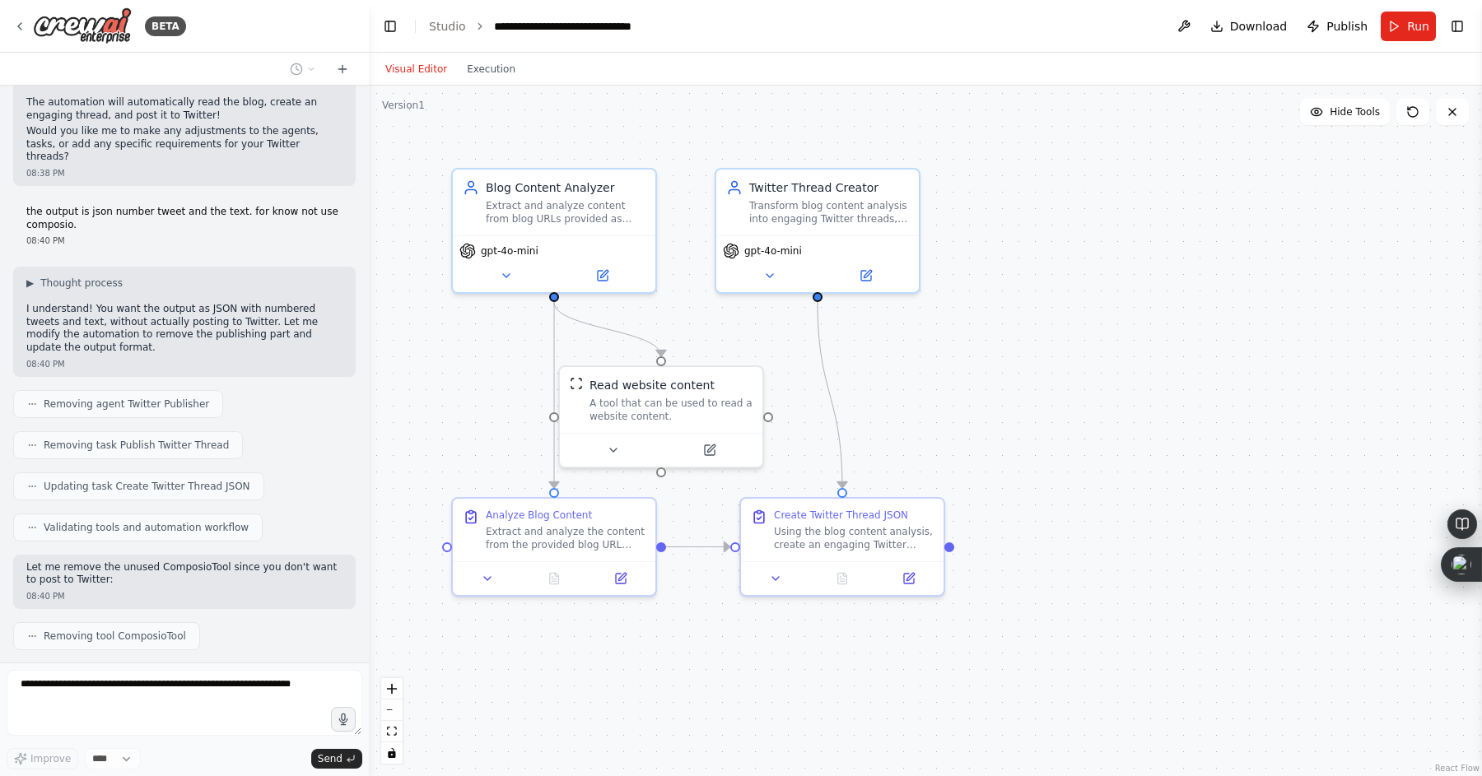
scroll to position [1655, 0]
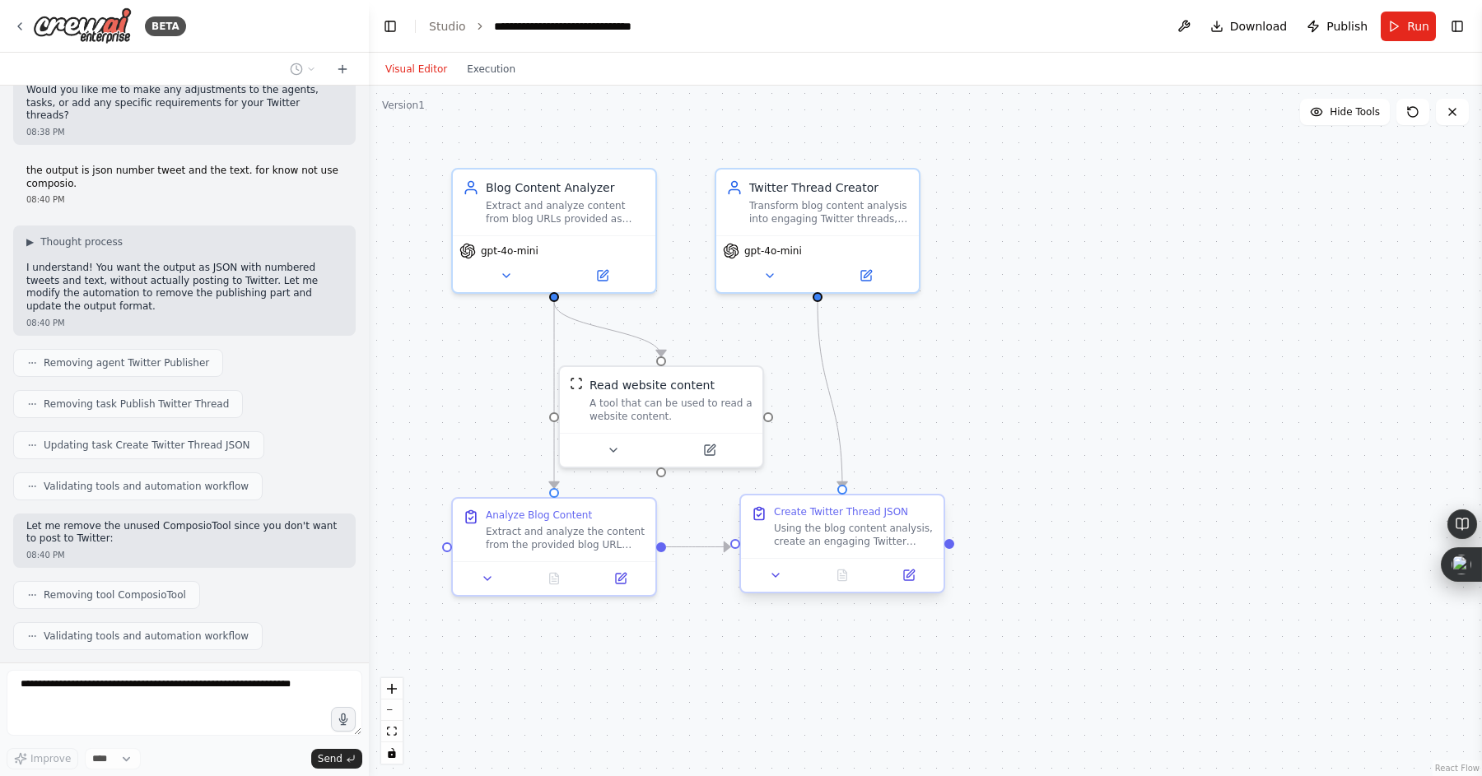
click at [859, 533] on div "Using the blog content analysis, create an engaging Twitter thread that transfo…" at bounding box center [854, 535] width 160 height 26
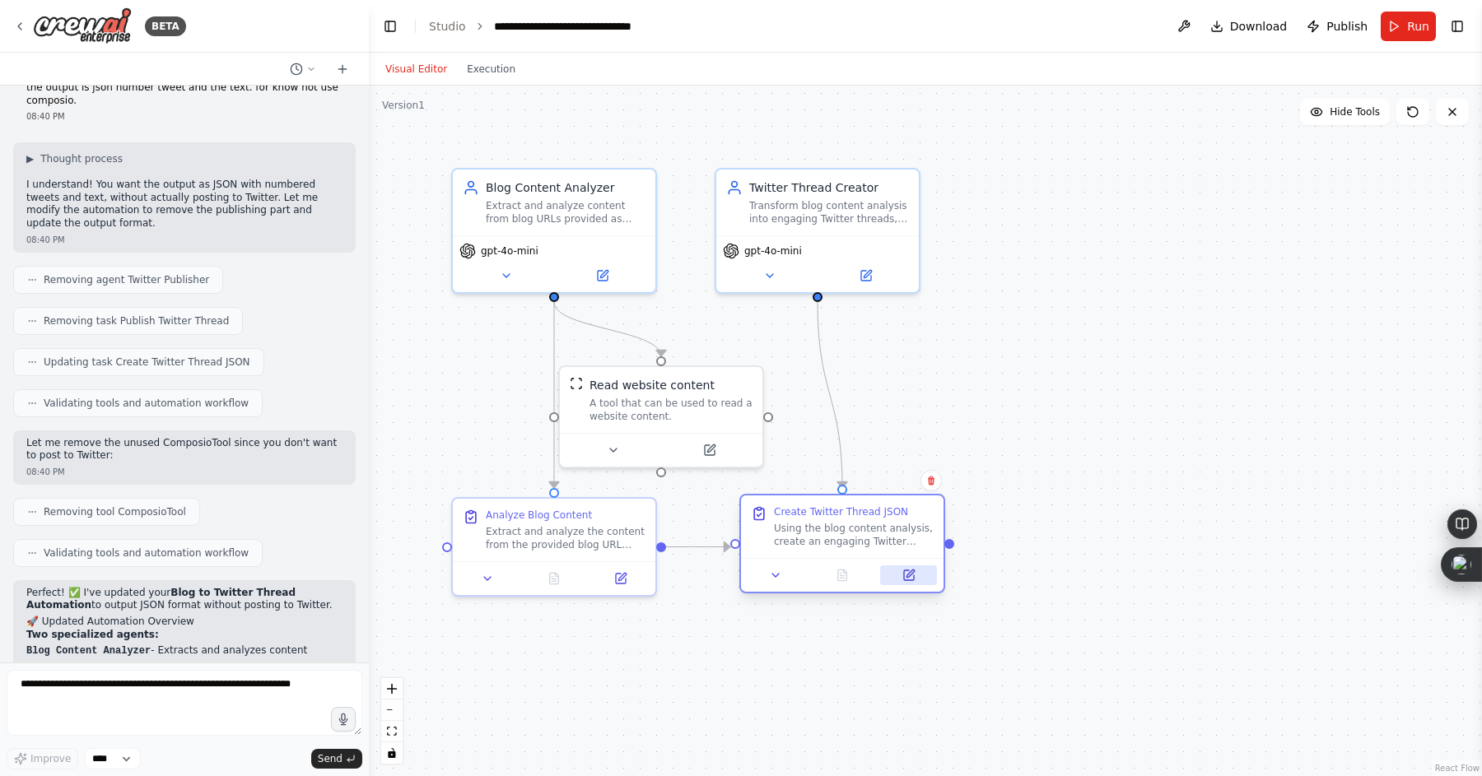
click at [904, 575] on icon at bounding box center [909, 575] width 10 height 10
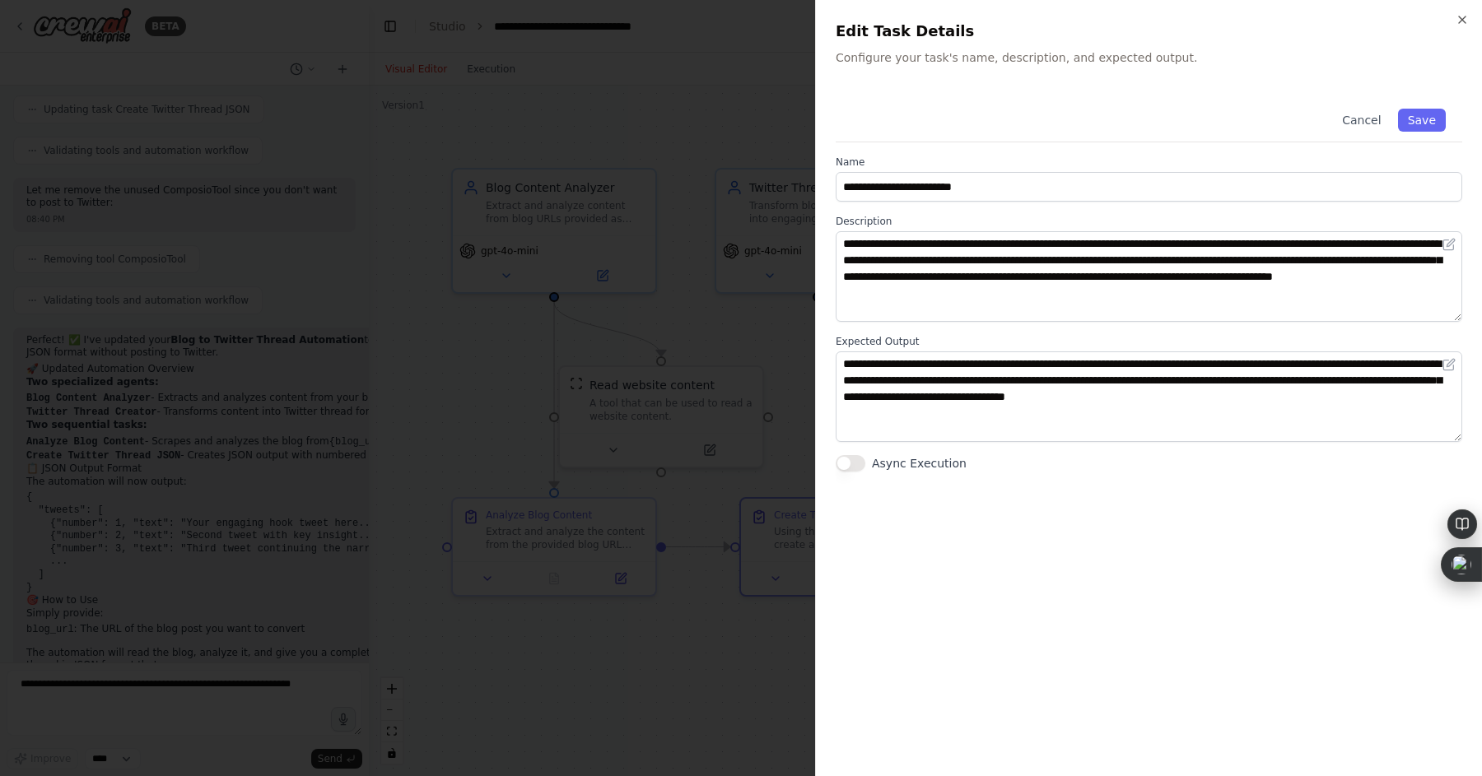
scroll to position [2008, 0]
click at [505, 419] on div at bounding box center [741, 388] width 1482 height 776
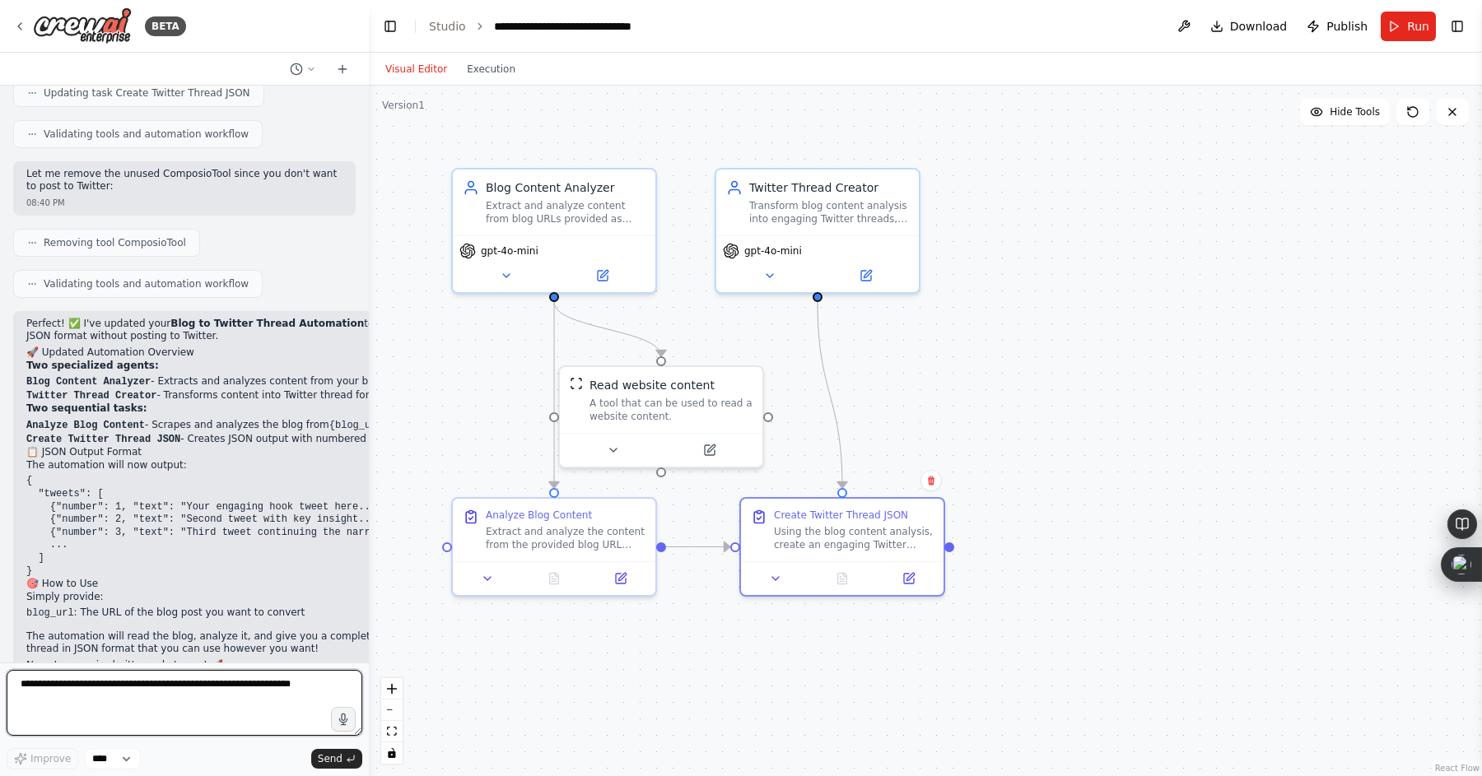
click at [192, 704] on textarea at bounding box center [185, 703] width 356 height 66
type textarea "**********"
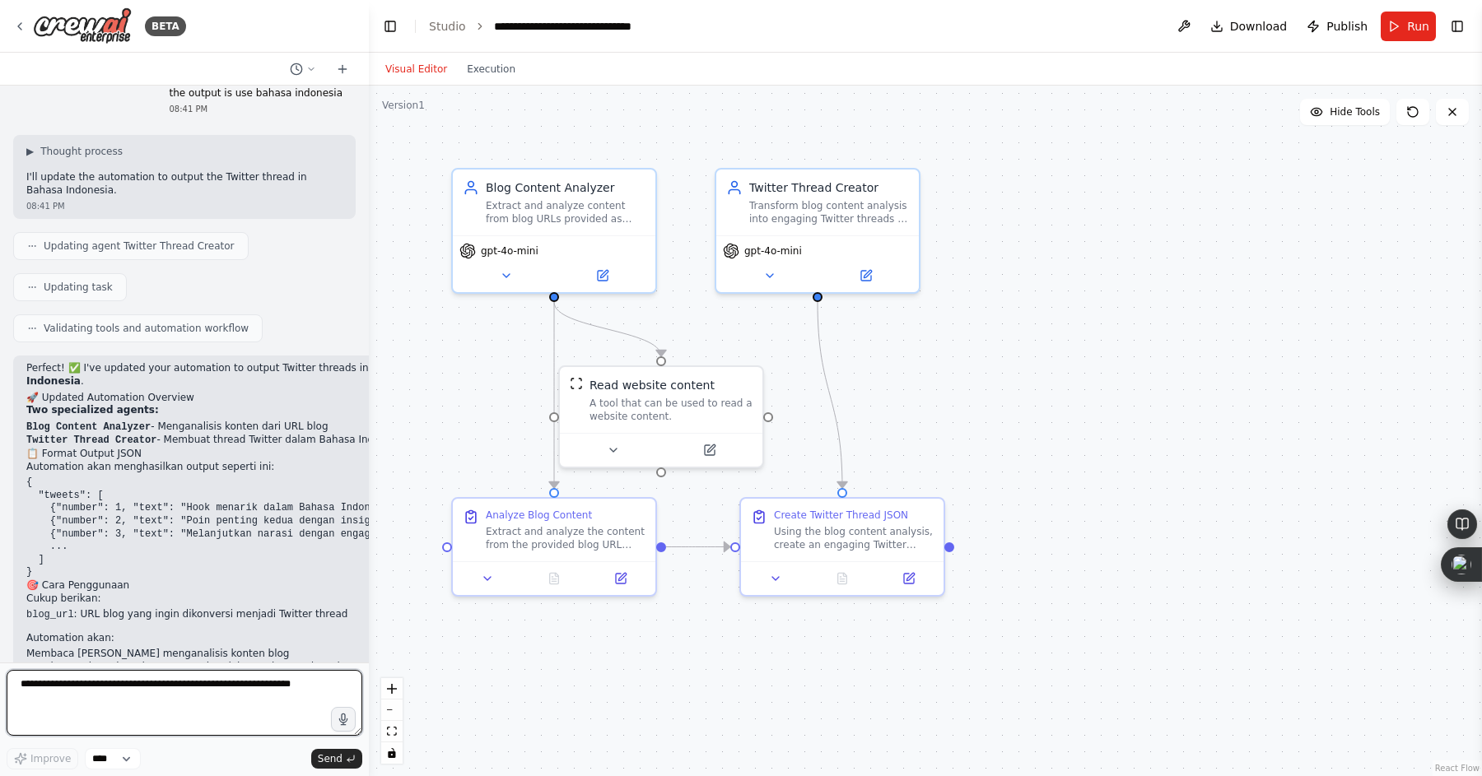
scroll to position [2648, 0]
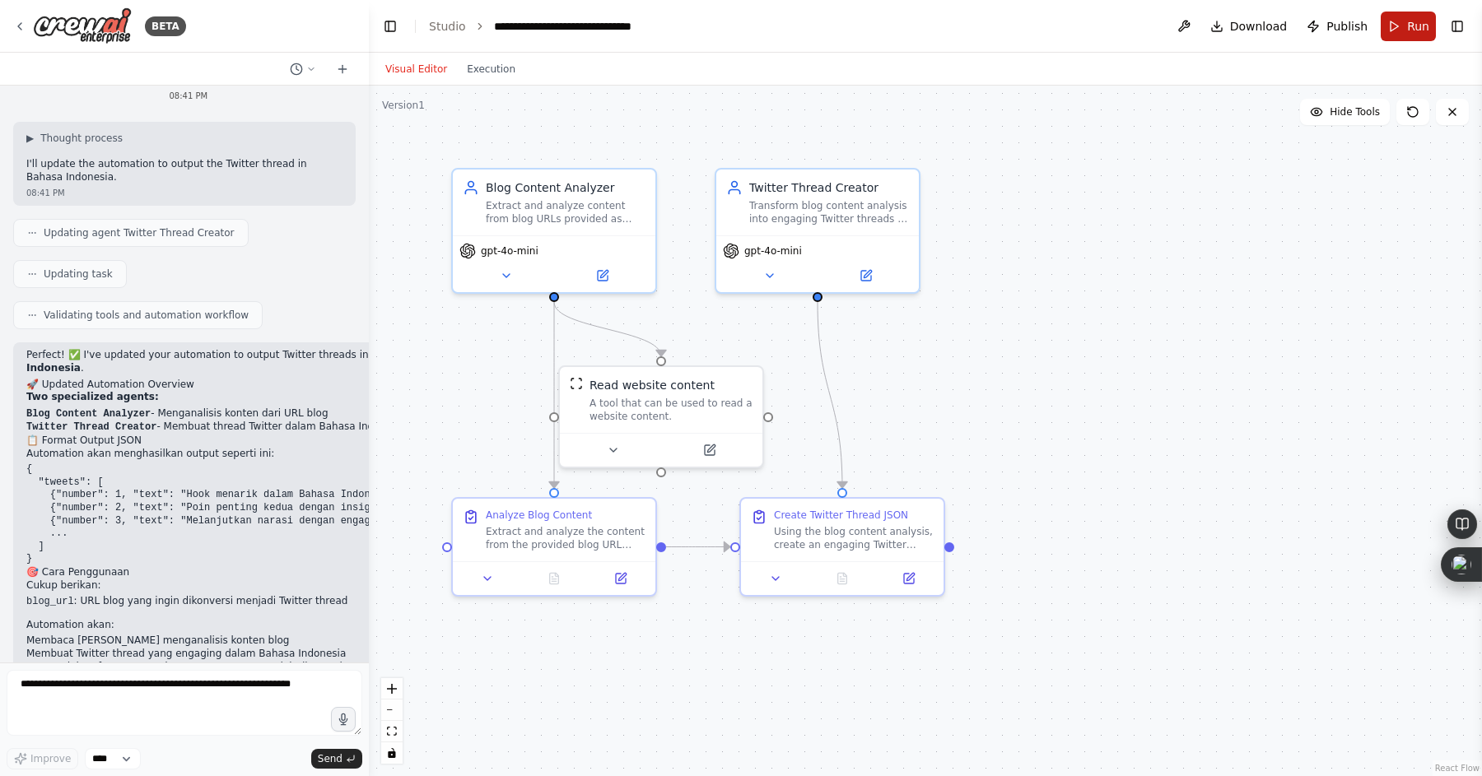
click at [1401, 26] on button "Run" at bounding box center [1408, 27] width 55 height 30
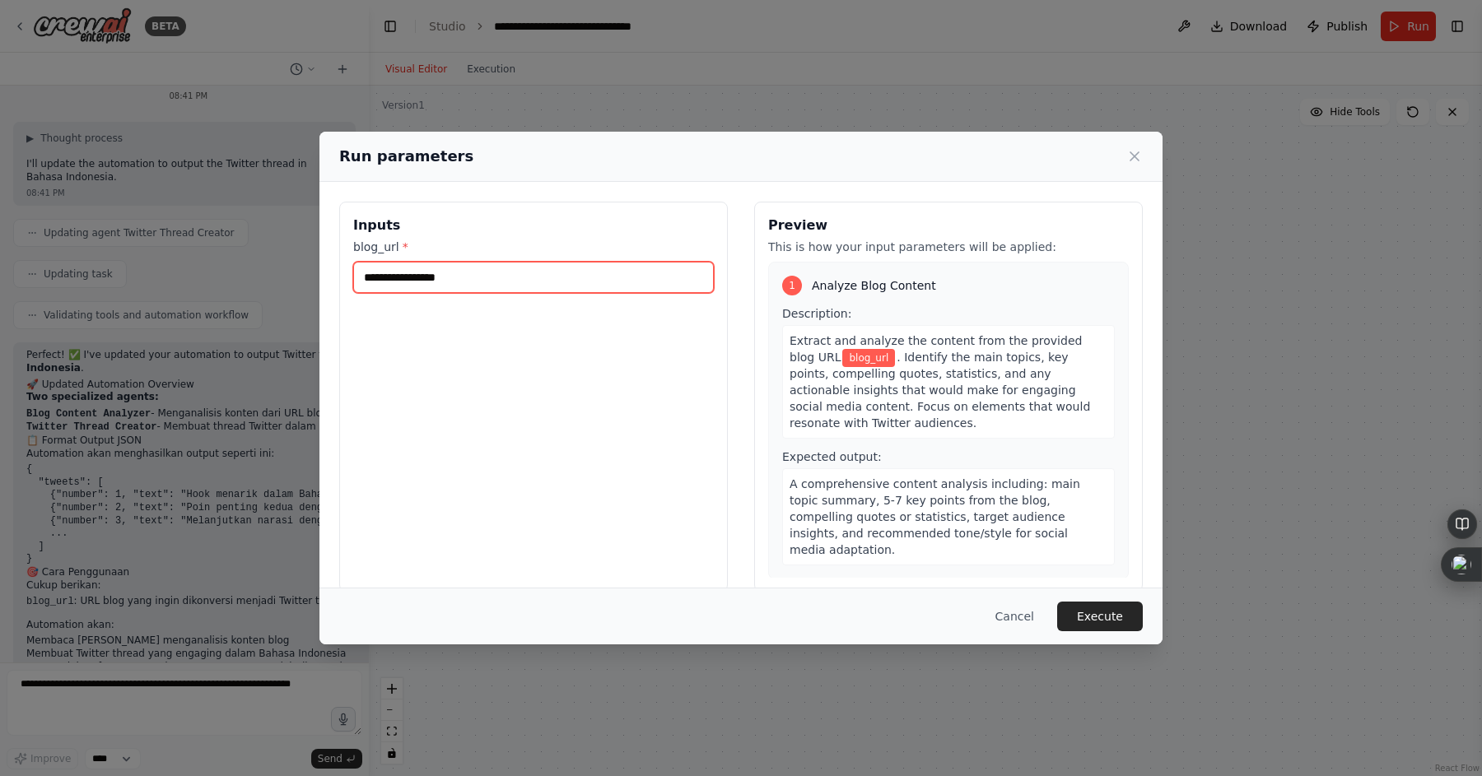
click at [450, 280] on input "blog_url *" at bounding box center [533, 277] width 361 height 31
paste input "**********"
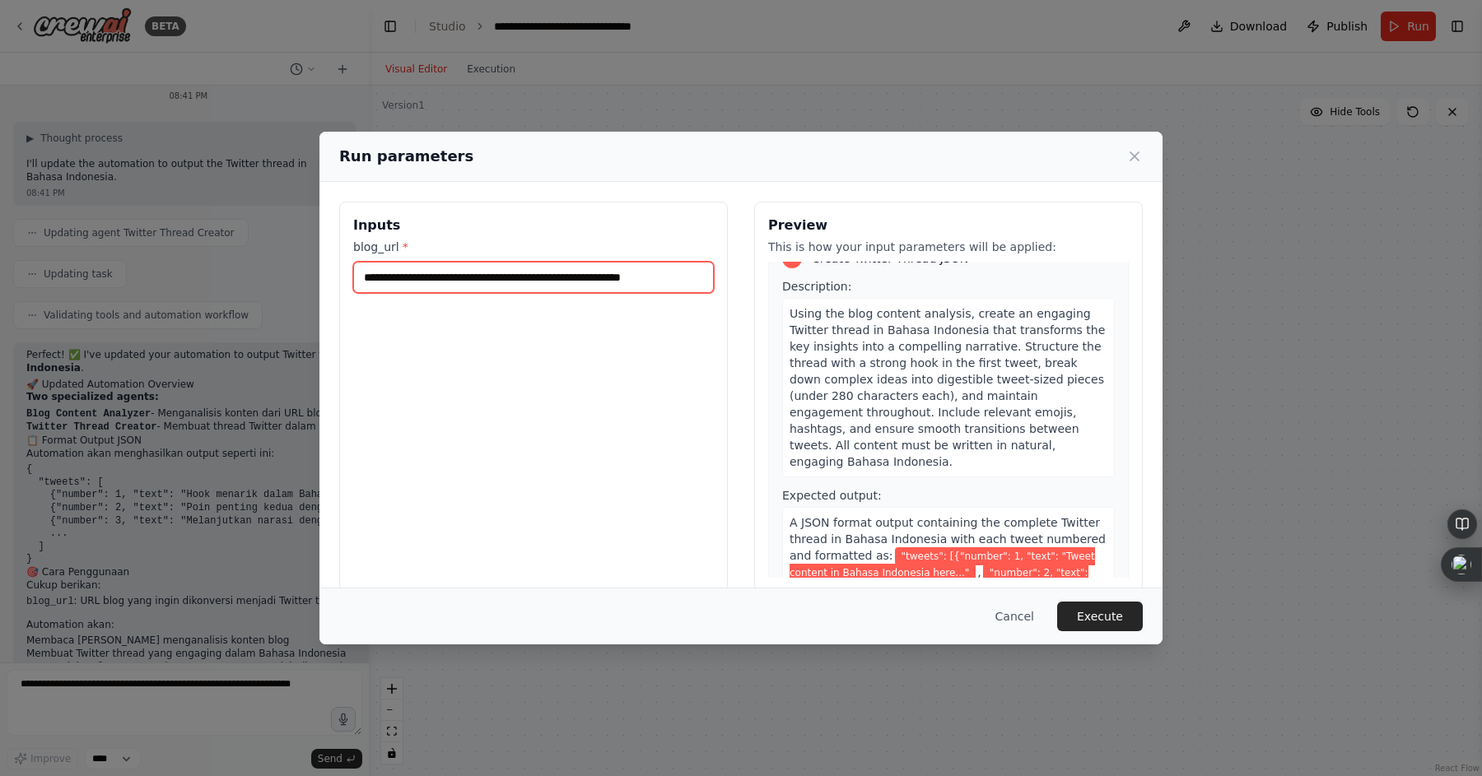
scroll to position [415, 0]
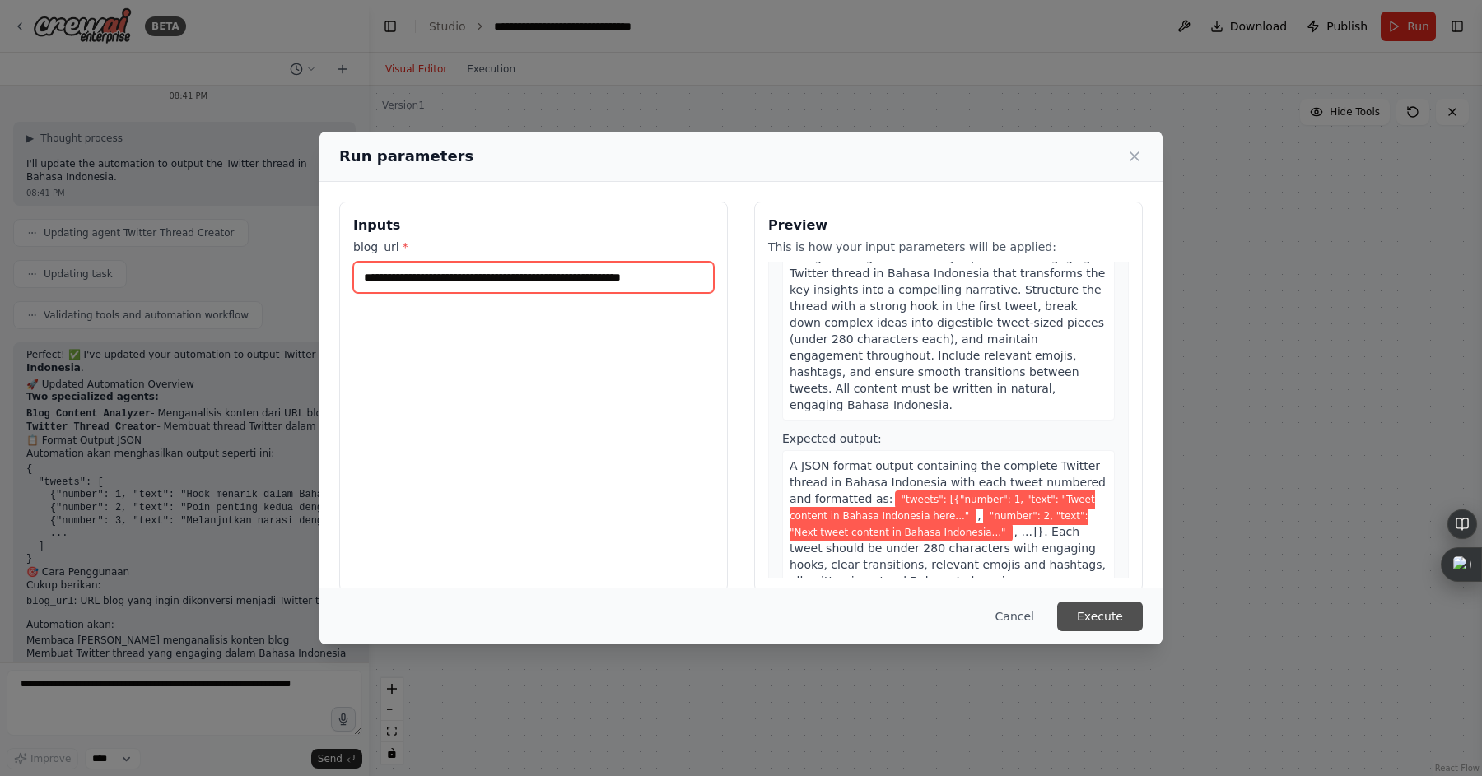
type input "**********"
click at [1115, 616] on button "Execute" at bounding box center [1100, 617] width 86 height 30
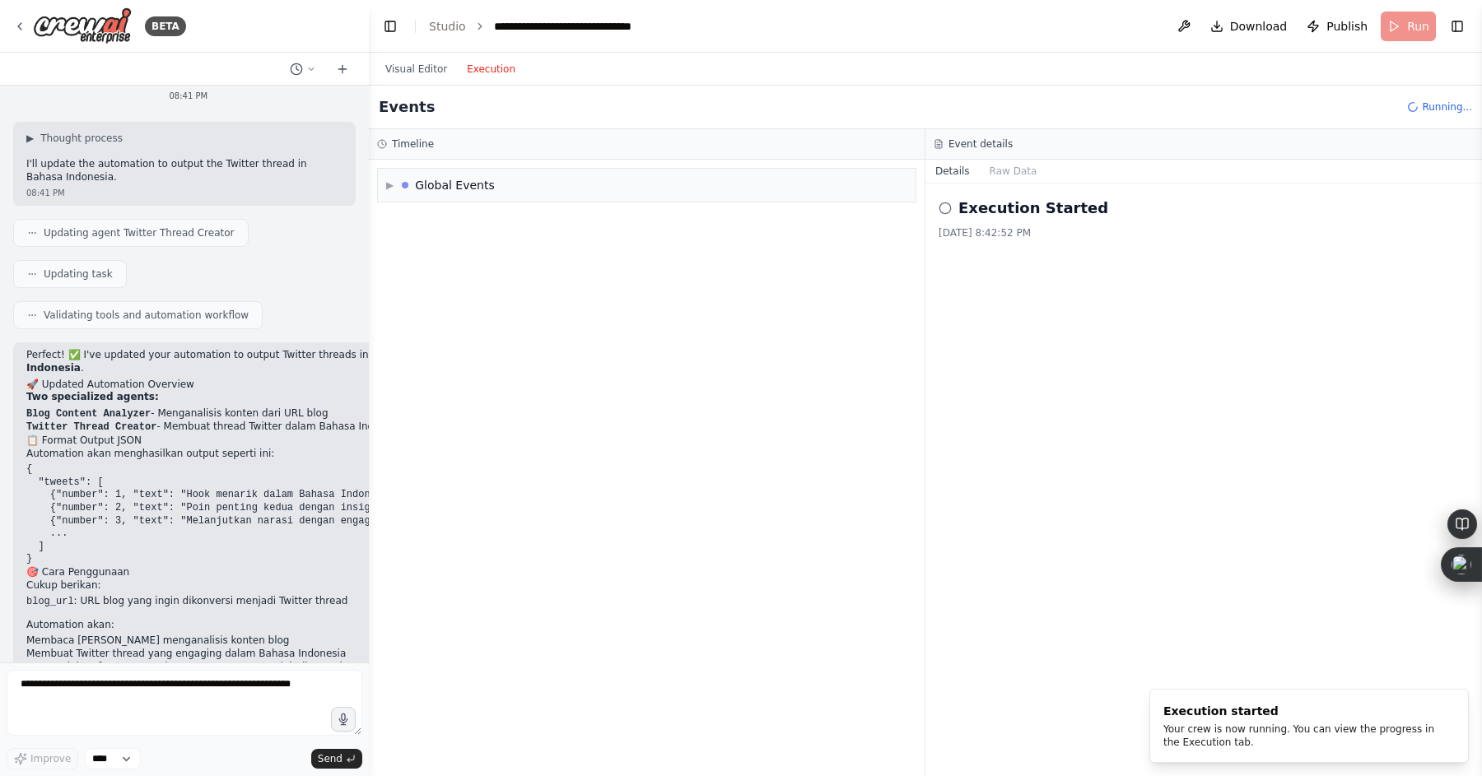
click at [496, 70] on button "Execution" at bounding box center [491, 69] width 68 height 20
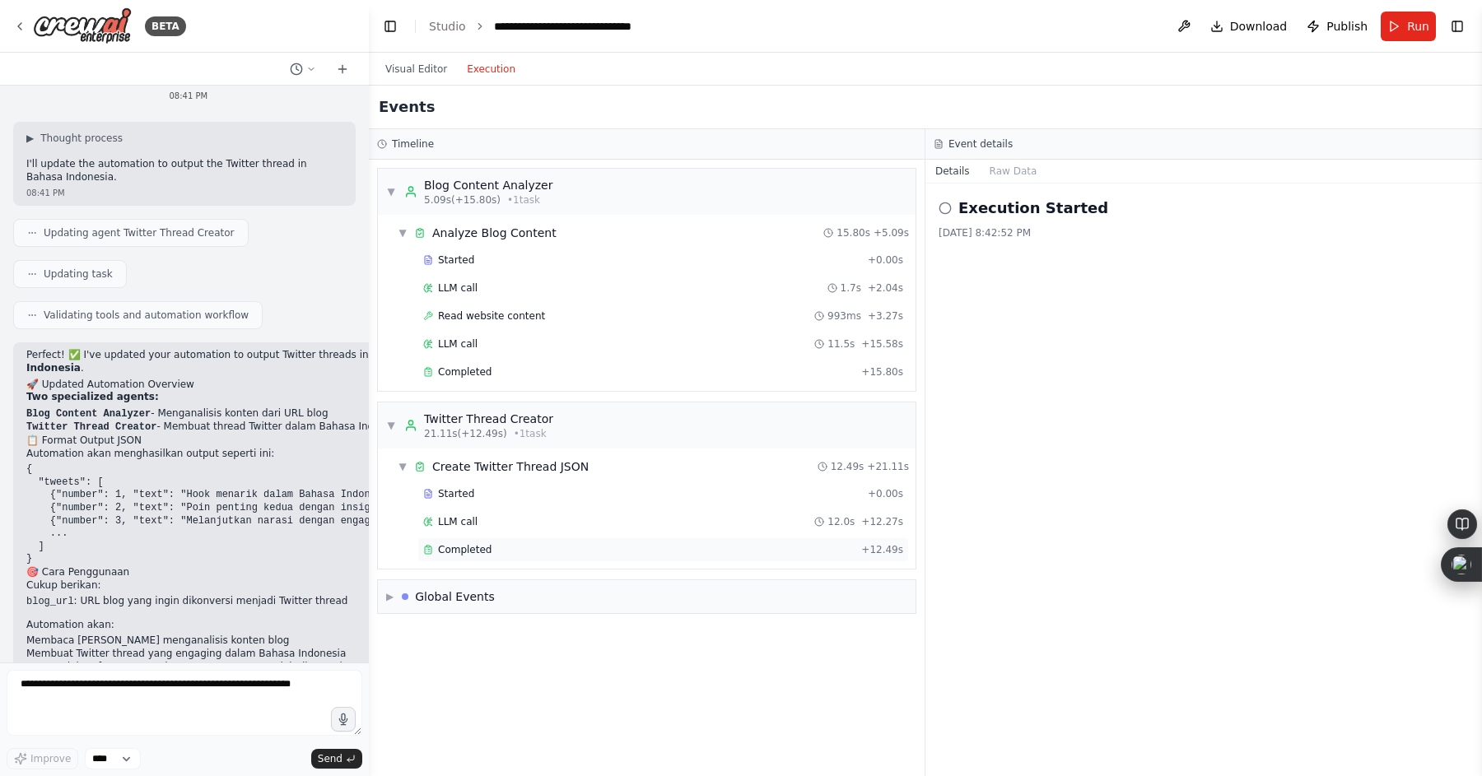
click at [481, 547] on span "Completed" at bounding box center [465, 549] width 54 height 13
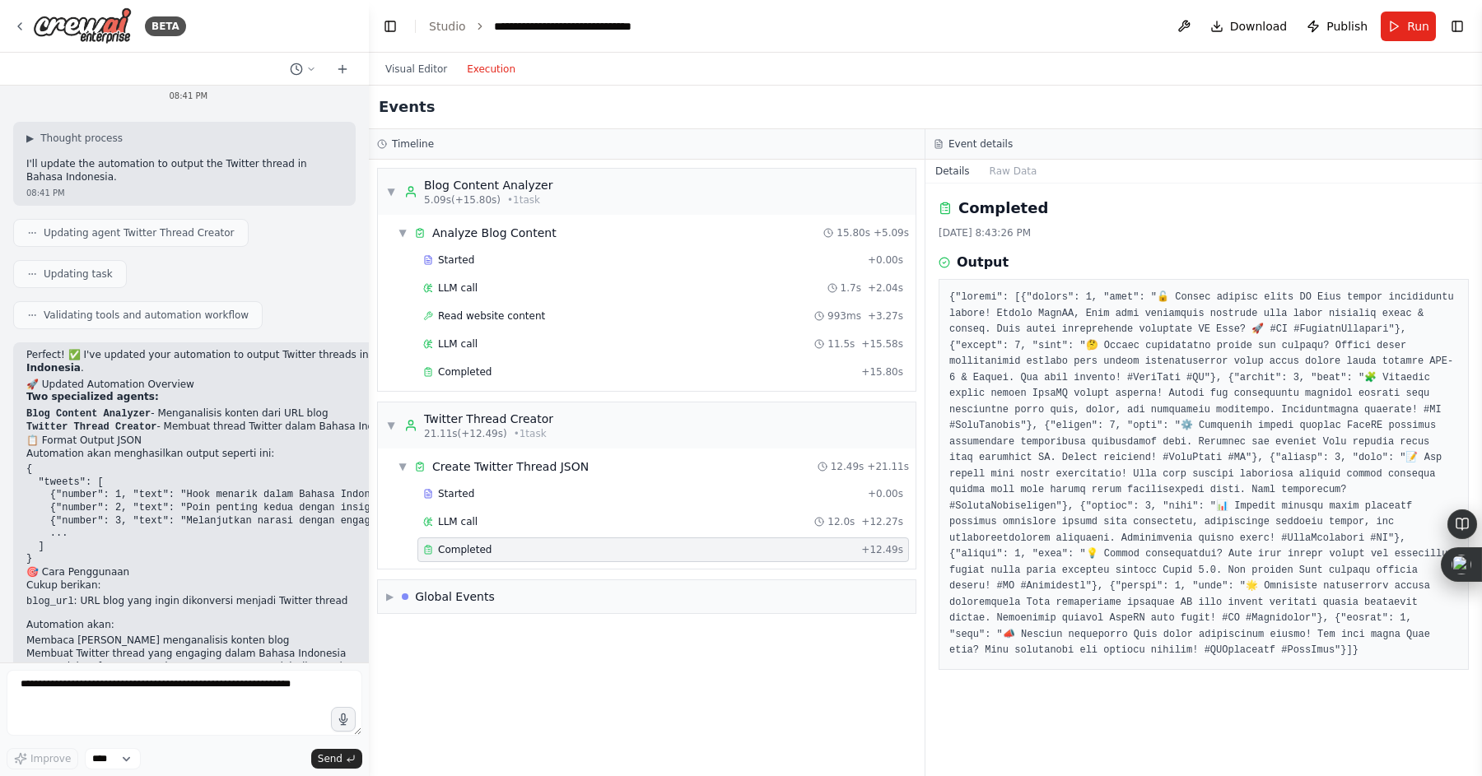
click at [1085, 495] on pre at bounding box center [1203, 475] width 509 height 370
click at [1409, 19] on span "Run" at bounding box center [1418, 26] width 22 height 16
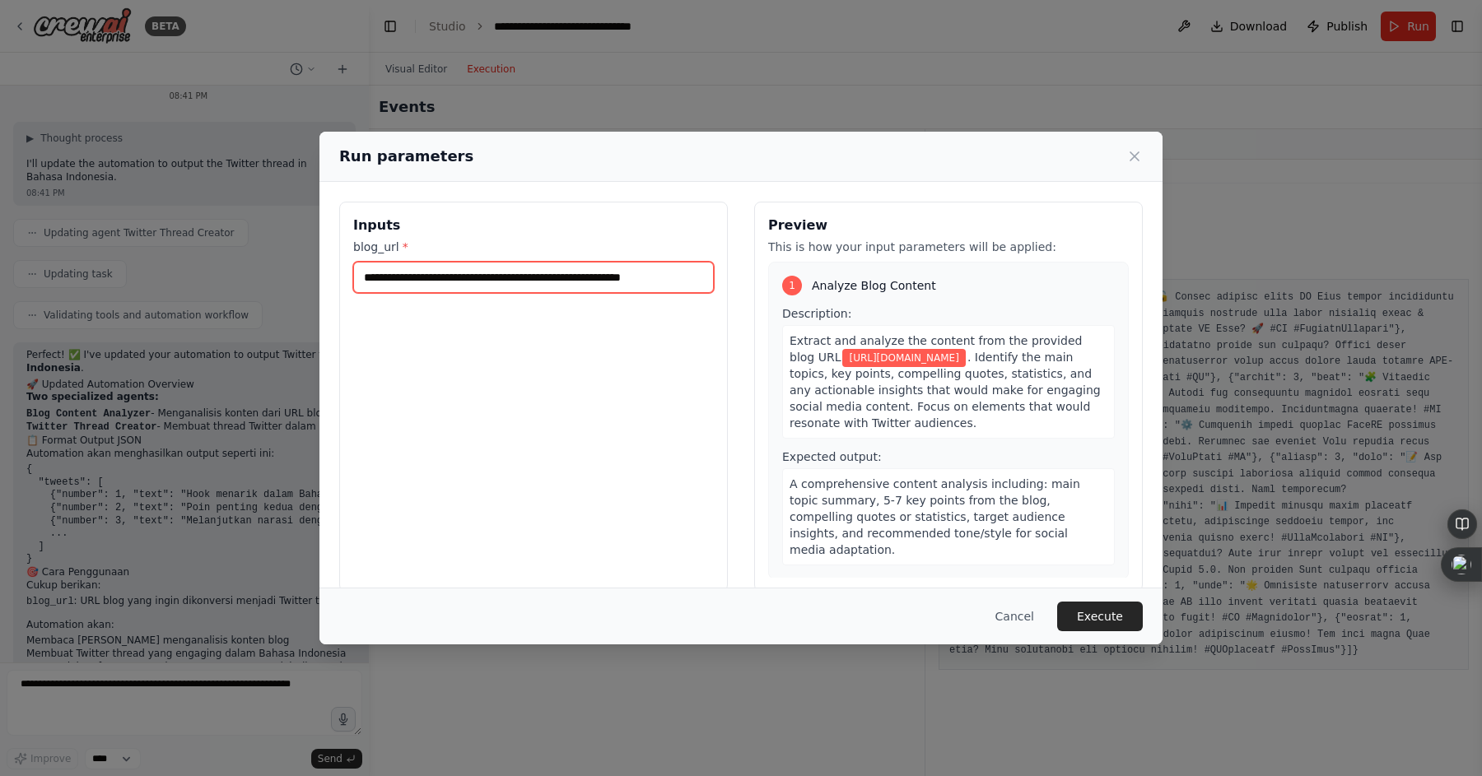
click at [424, 281] on input "**********" at bounding box center [533, 277] width 361 height 31
paste input "*"
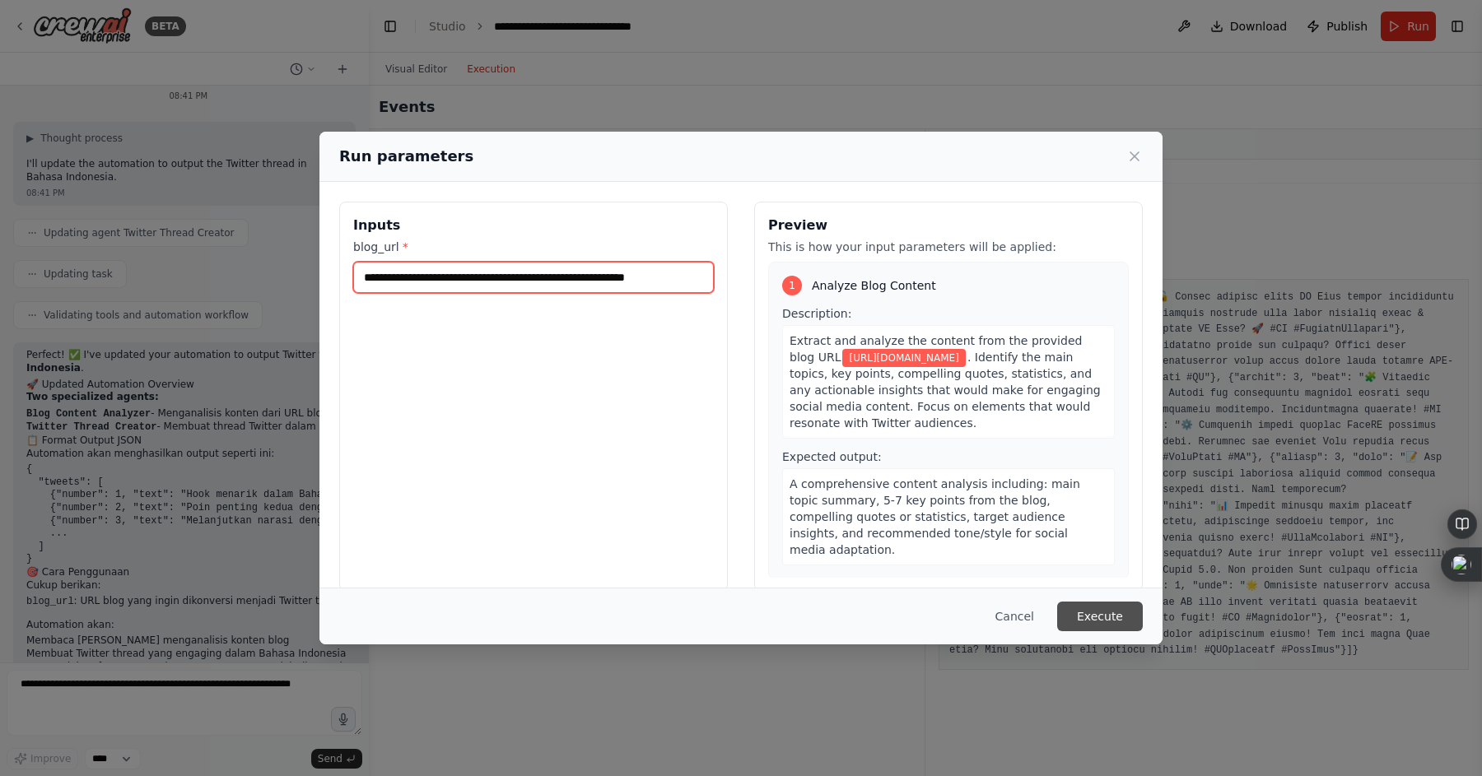
type input "**********"
click at [1101, 613] on button "Execute" at bounding box center [1100, 617] width 86 height 30
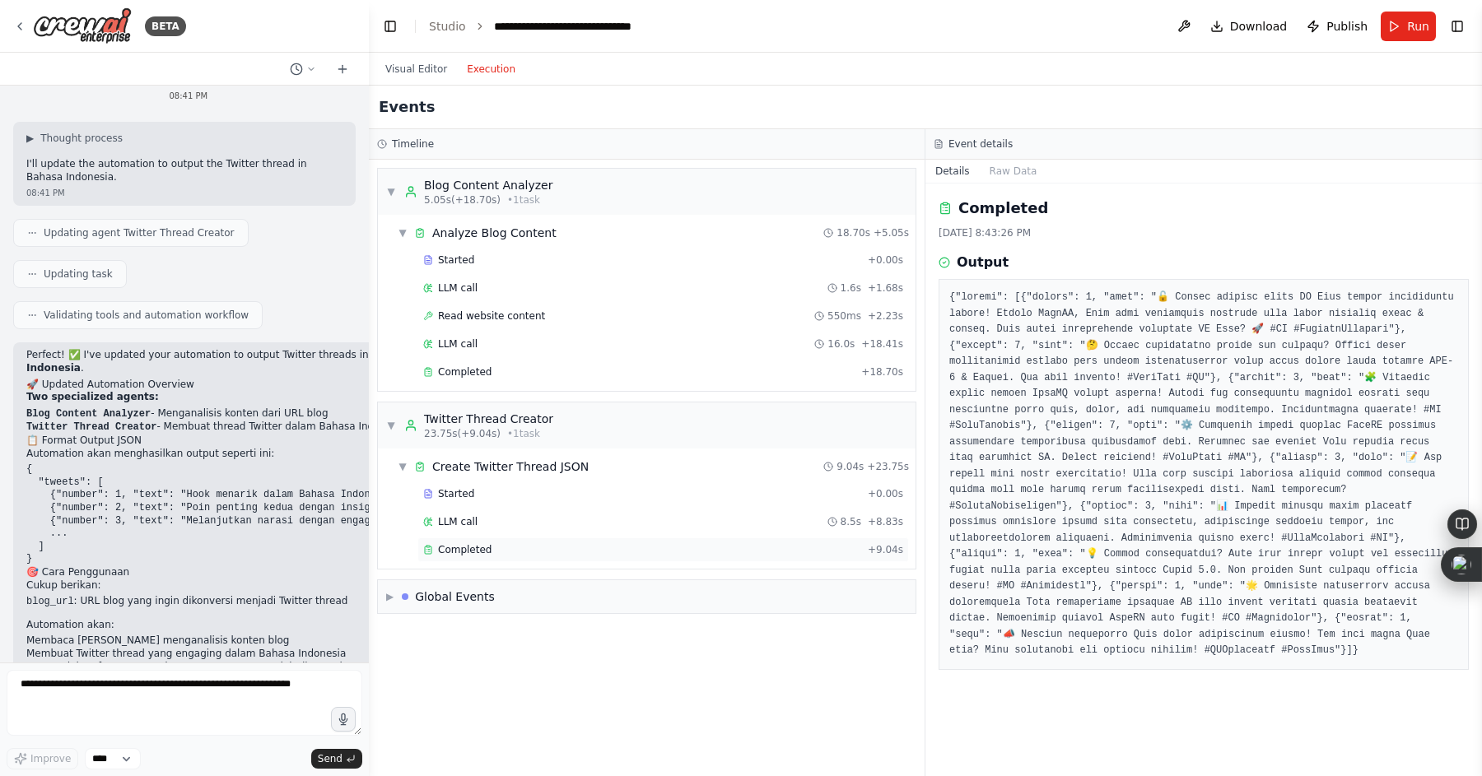
click at [485, 549] on span "Completed" at bounding box center [465, 549] width 54 height 13
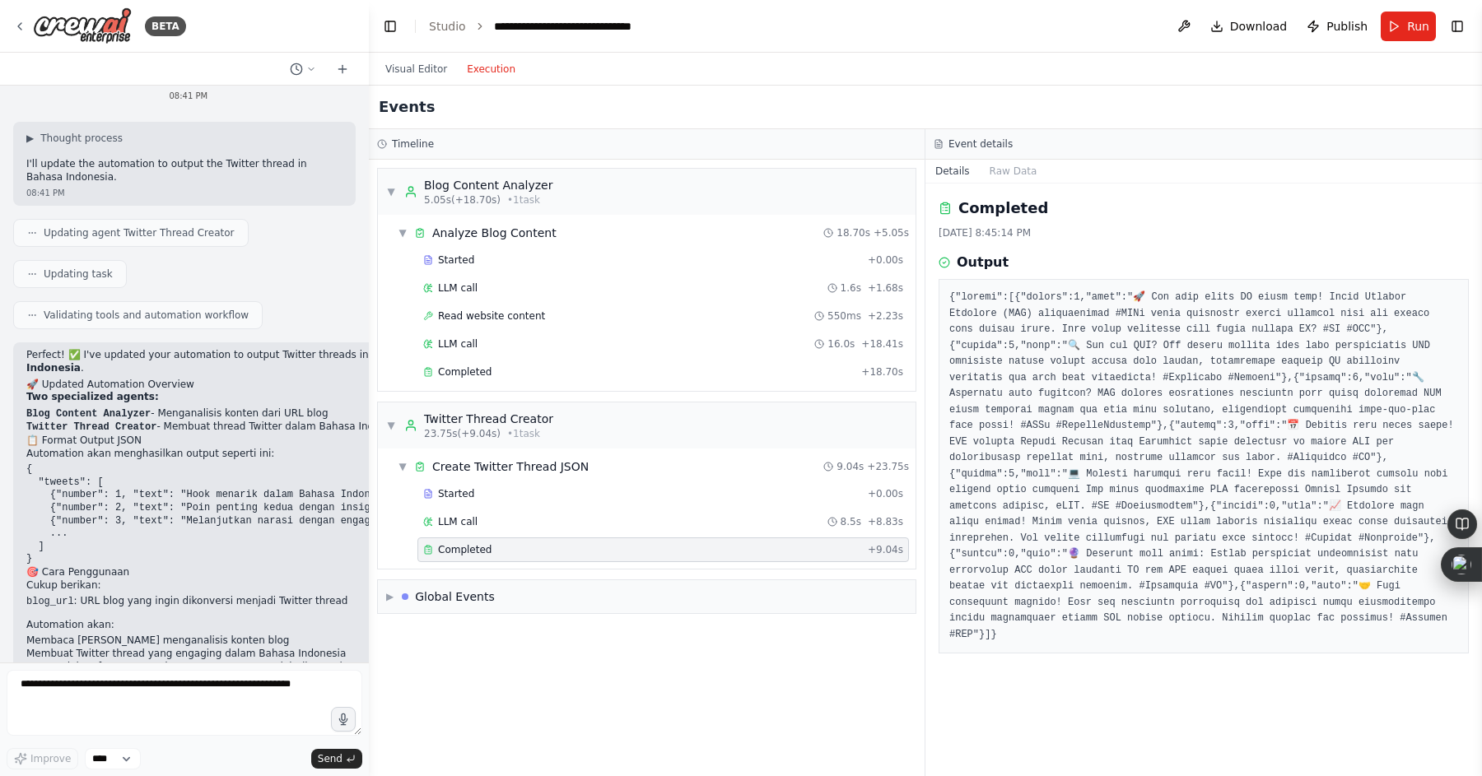
click at [1076, 362] on pre at bounding box center [1203, 466] width 509 height 353
click at [1049, 384] on pre at bounding box center [1203, 466] width 509 height 353
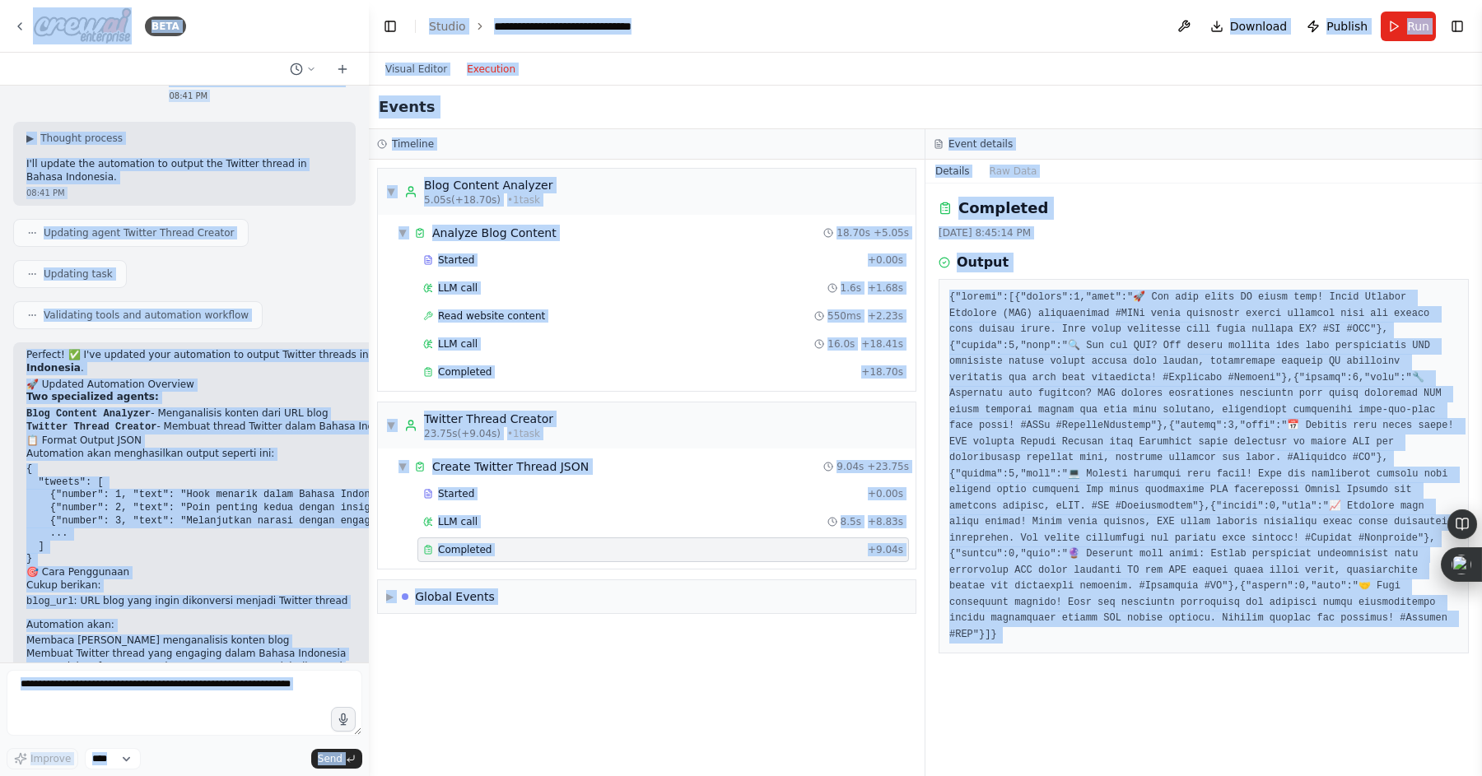
click at [1044, 419] on pre at bounding box center [1203, 466] width 509 height 353
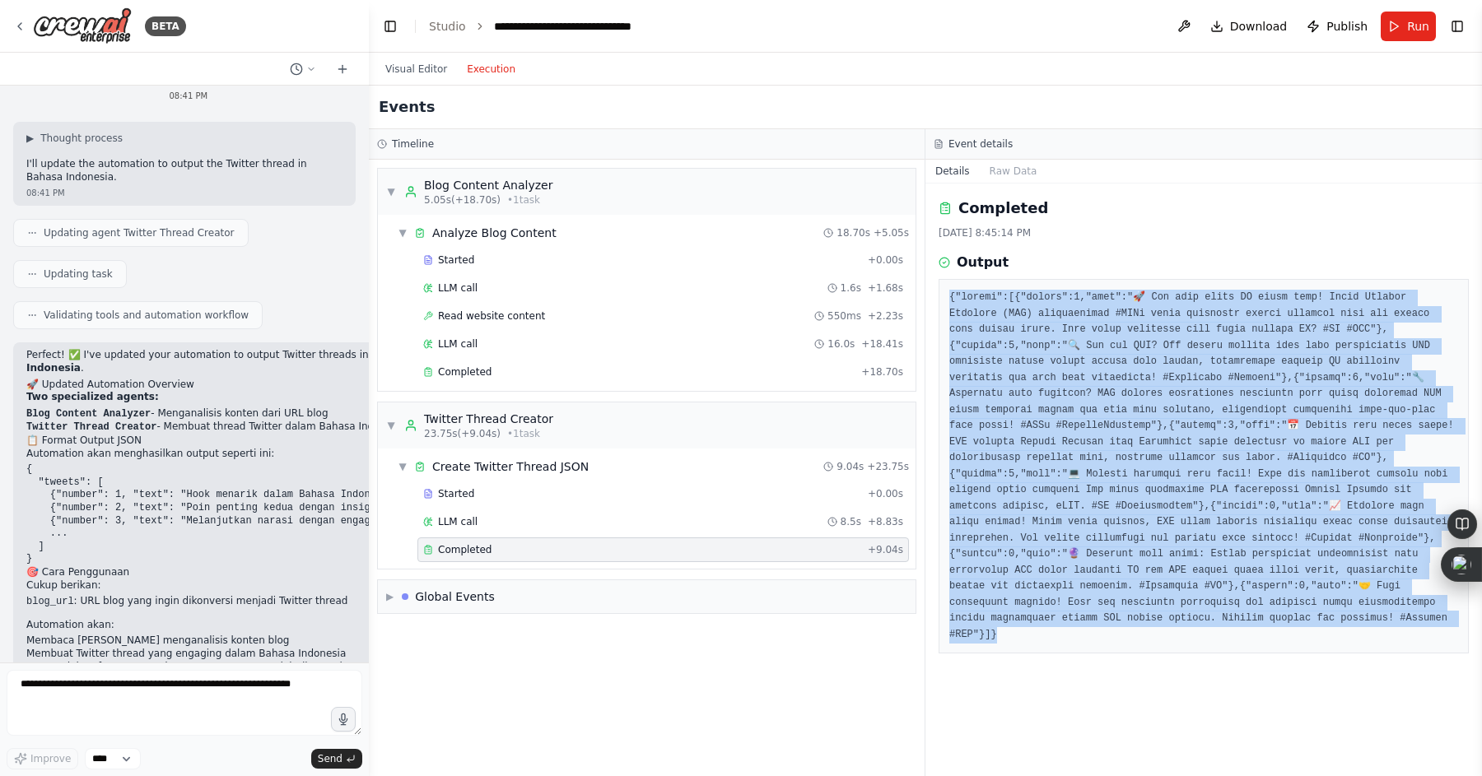
drag, startPoint x: 950, startPoint y: 296, endPoint x: 1006, endPoint y: 650, distance: 357.6
click at [1006, 650] on div at bounding box center [1203, 466] width 530 height 375
copy pre "{"tweets":[{"number":1,"text":"🚀 Era baru dalam AI telah tiba! Model Context Pr…"
click at [1244, 27] on span "Download" at bounding box center [1259, 26] width 58 height 16
